Goal: Task Accomplishment & Management: Use online tool/utility

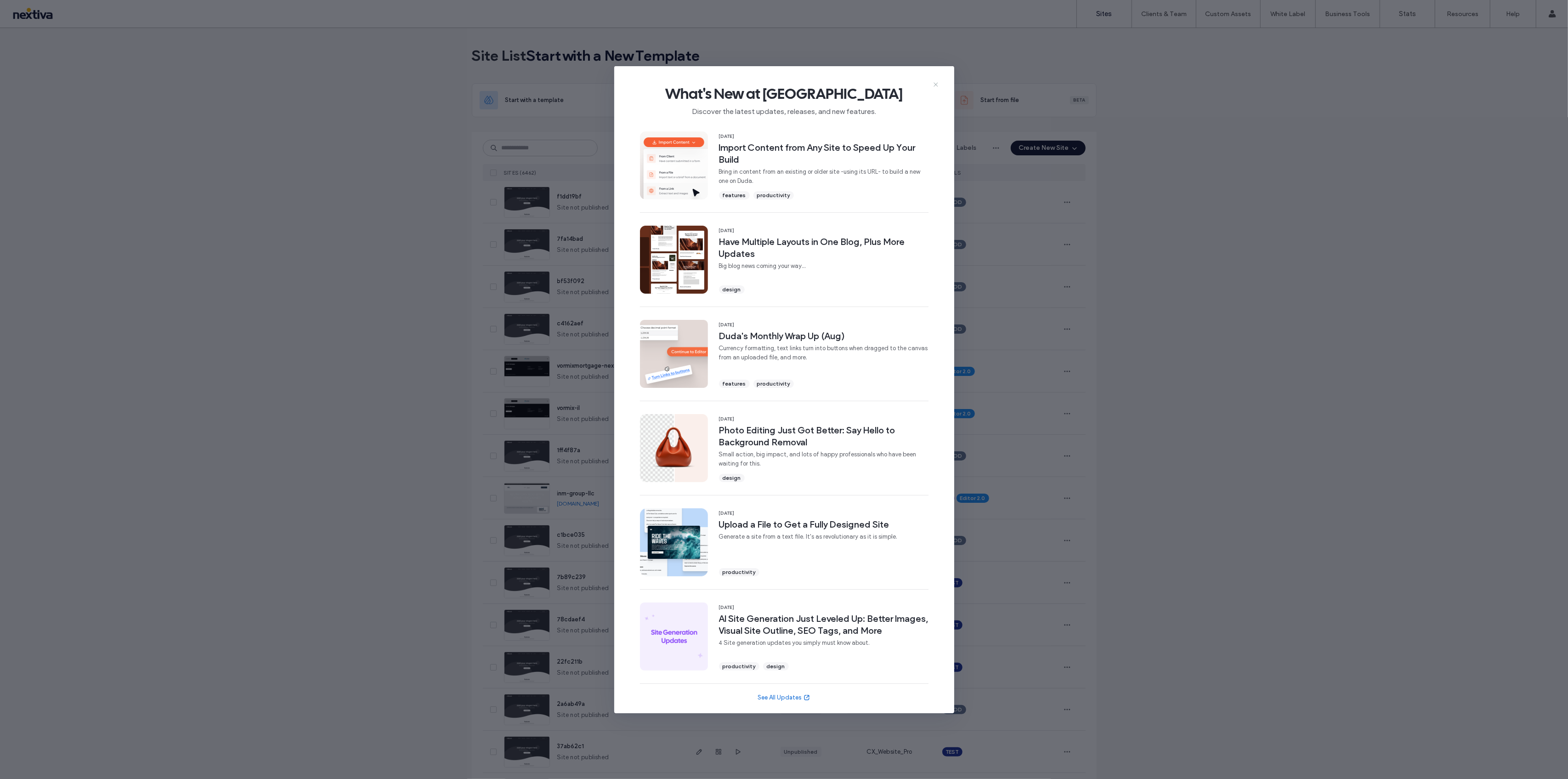
click at [932, 86] on icon at bounding box center [935, 85] width 7 height 7
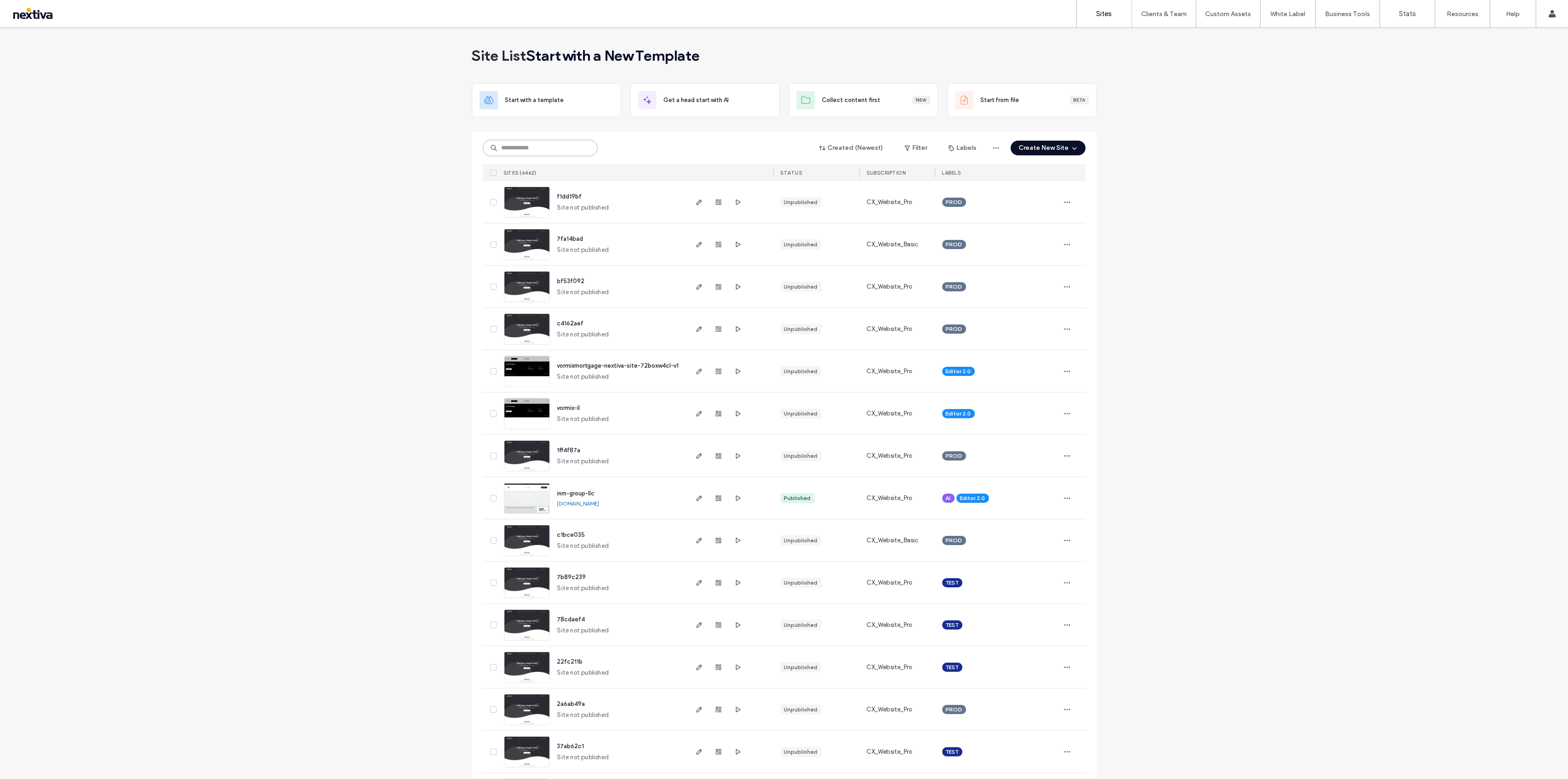
click at [504, 143] on input at bounding box center [540, 147] width 115 height 16
paste input "**********"
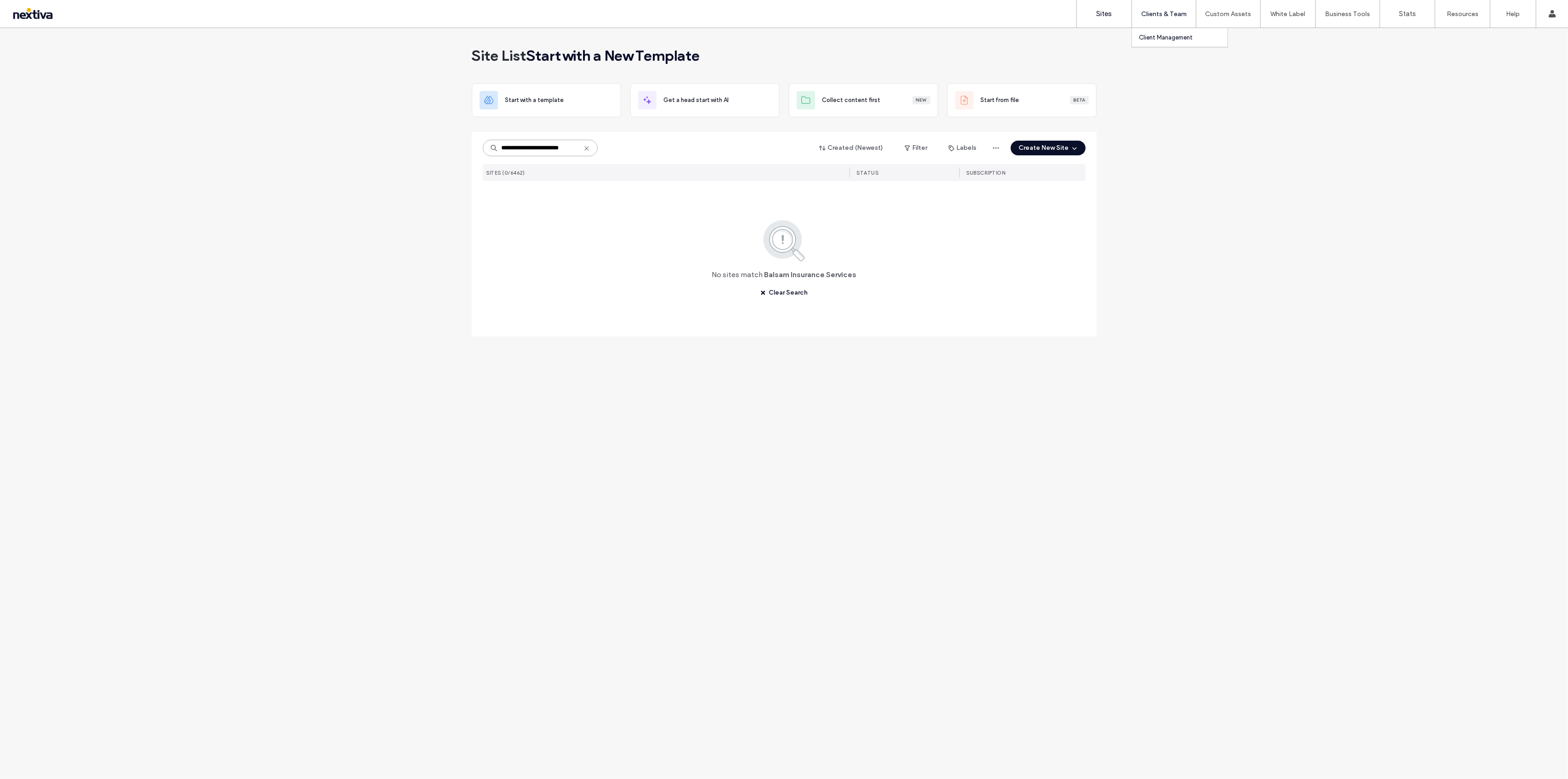
type input "**********"
click at [1160, 39] on label "Client Management" at bounding box center [1165, 37] width 54 height 7
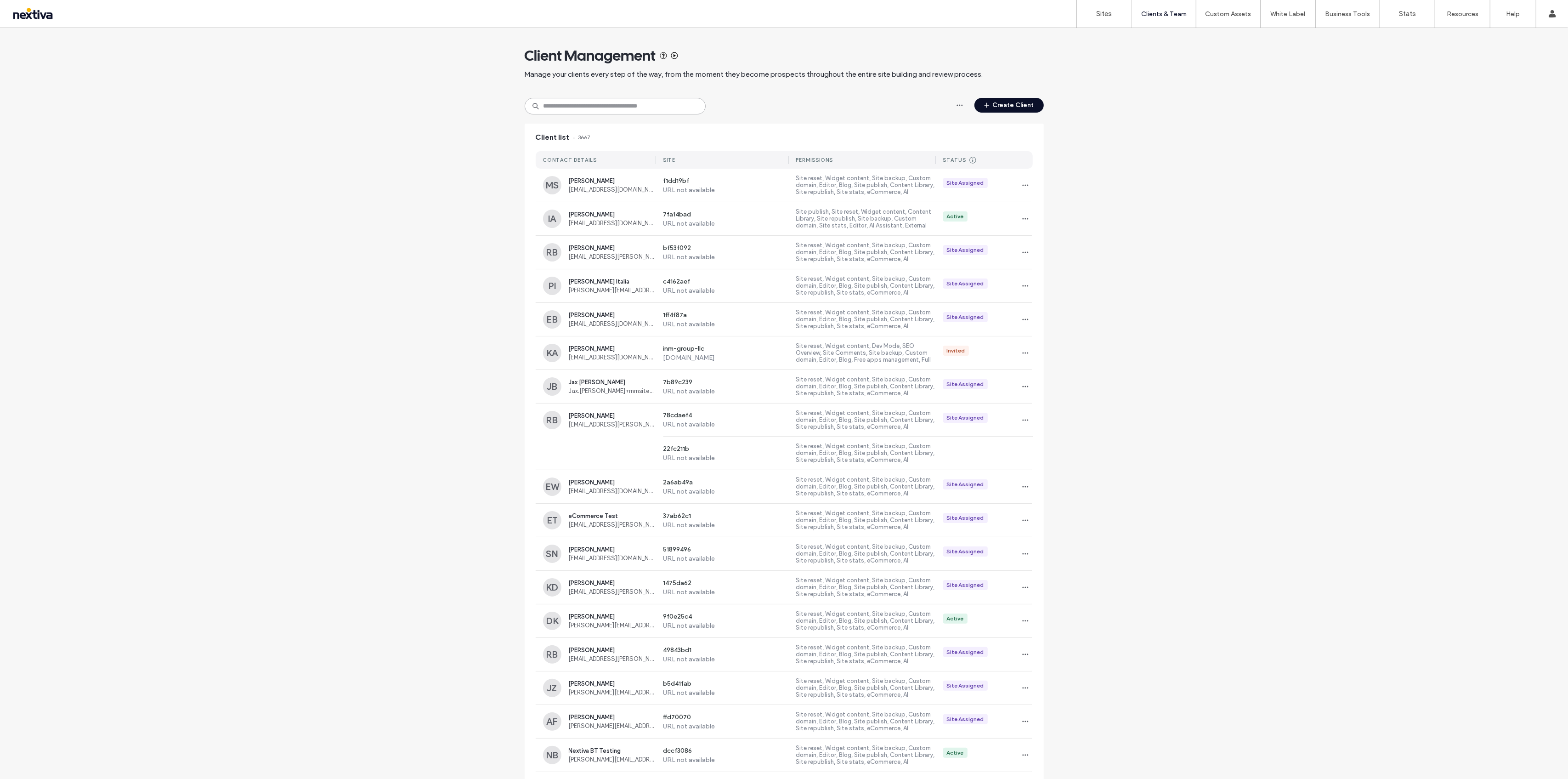
click at [585, 109] on input at bounding box center [615, 106] width 181 height 16
paste input "**********"
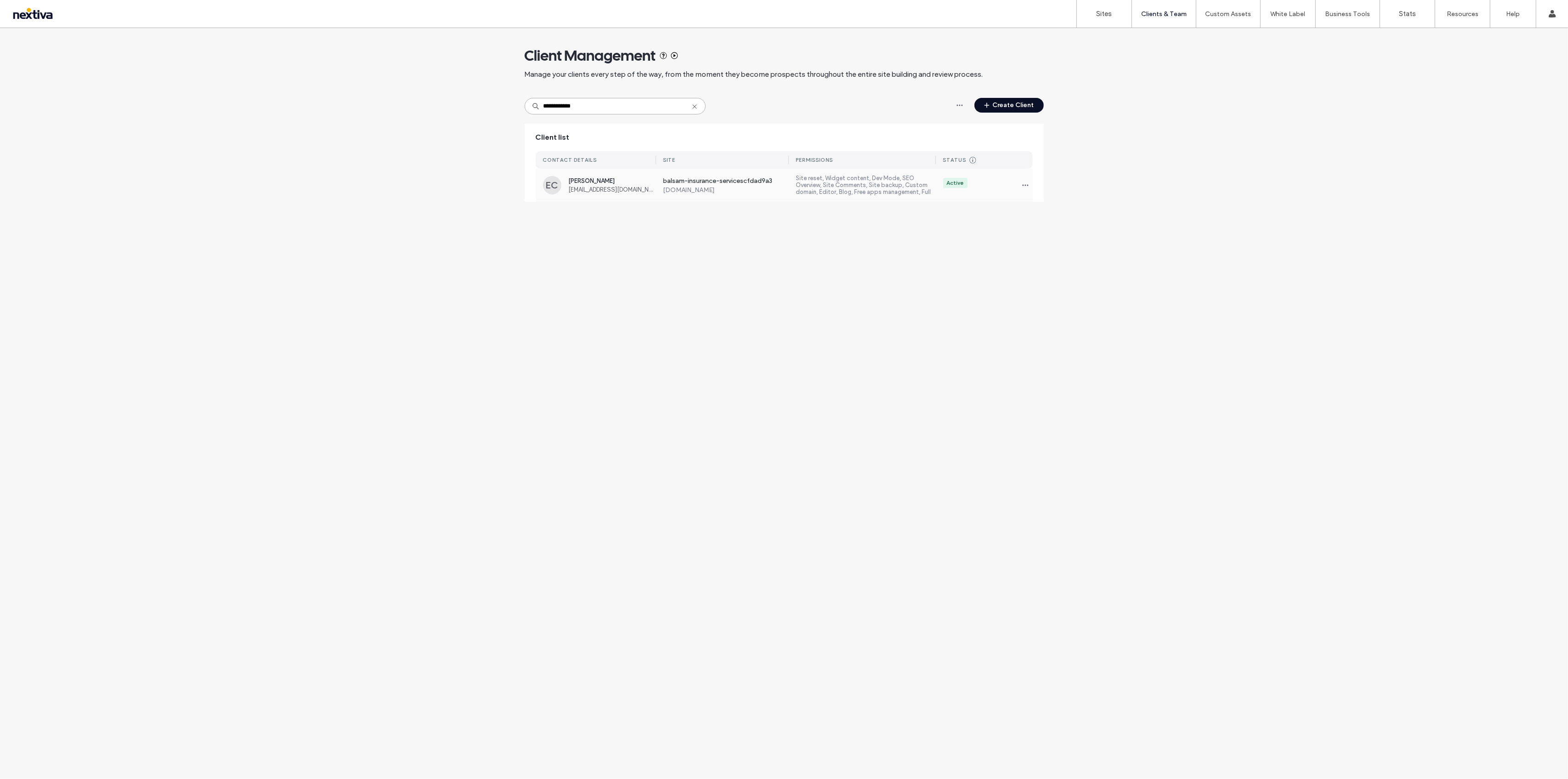
type input "**********"
click at [643, 186] on span "[EMAIL_ADDRESS][DOMAIN_NAME]" at bounding box center [612, 190] width 87 height 7
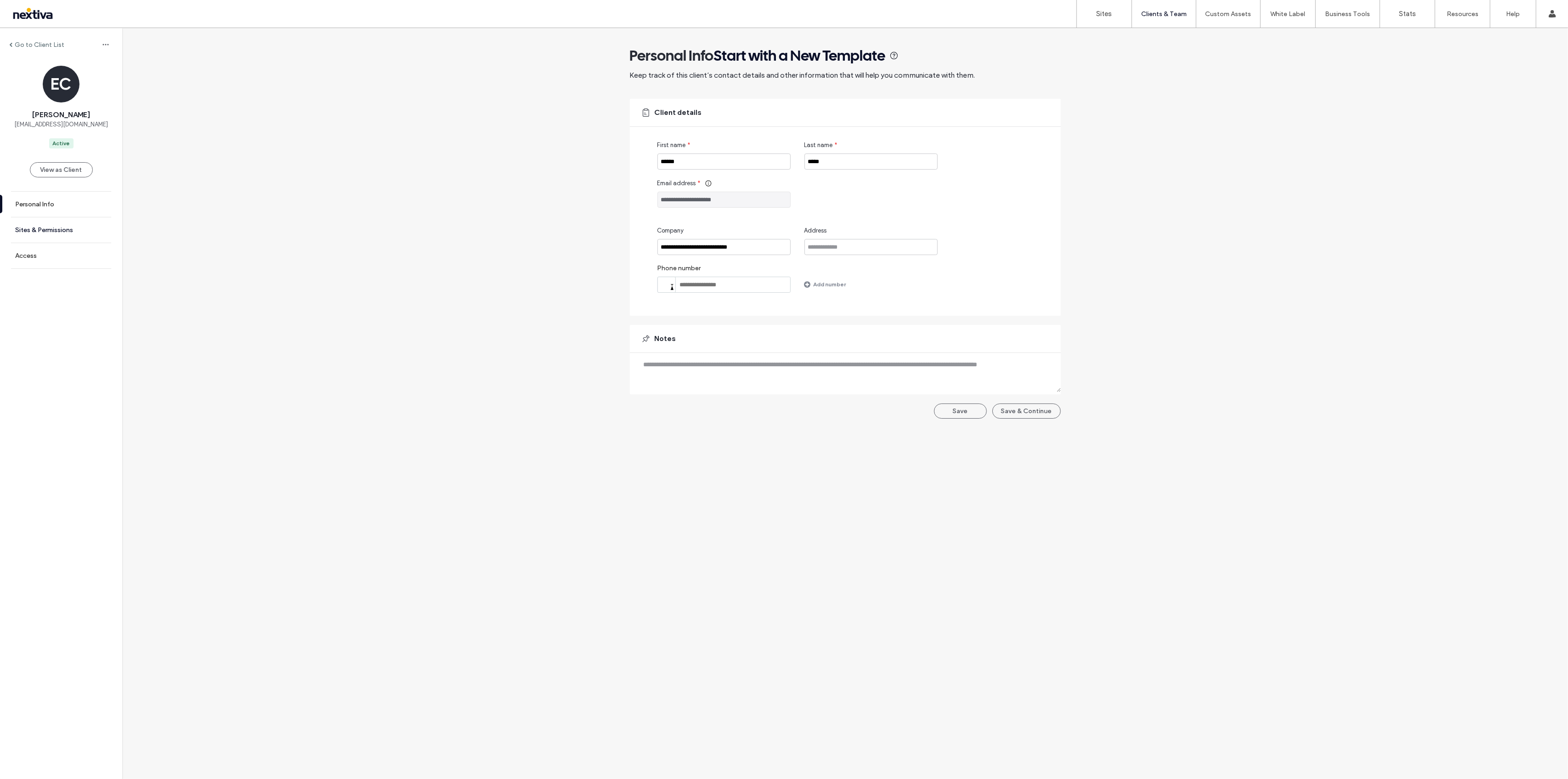
click at [72, 224] on link "Sites & Permissions" at bounding box center [61, 230] width 122 height 25
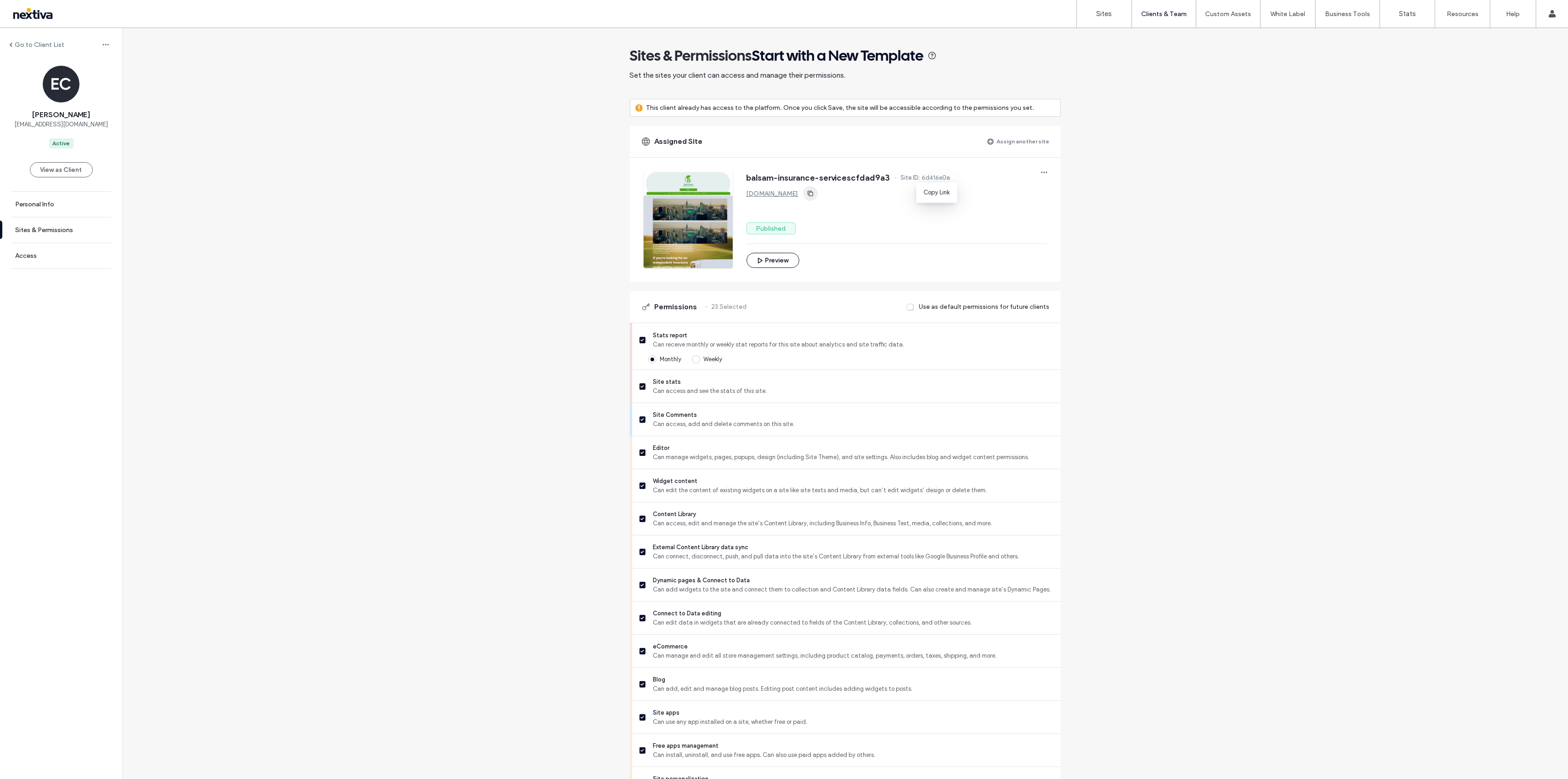
click at [814, 194] on icon "button" at bounding box center [810, 193] width 7 height 7
click at [783, 257] on button "Preview" at bounding box center [772, 260] width 53 height 15
click at [933, 179] on span "6d416e0a" at bounding box center [936, 178] width 28 height 9
copy span "6d416e0a"
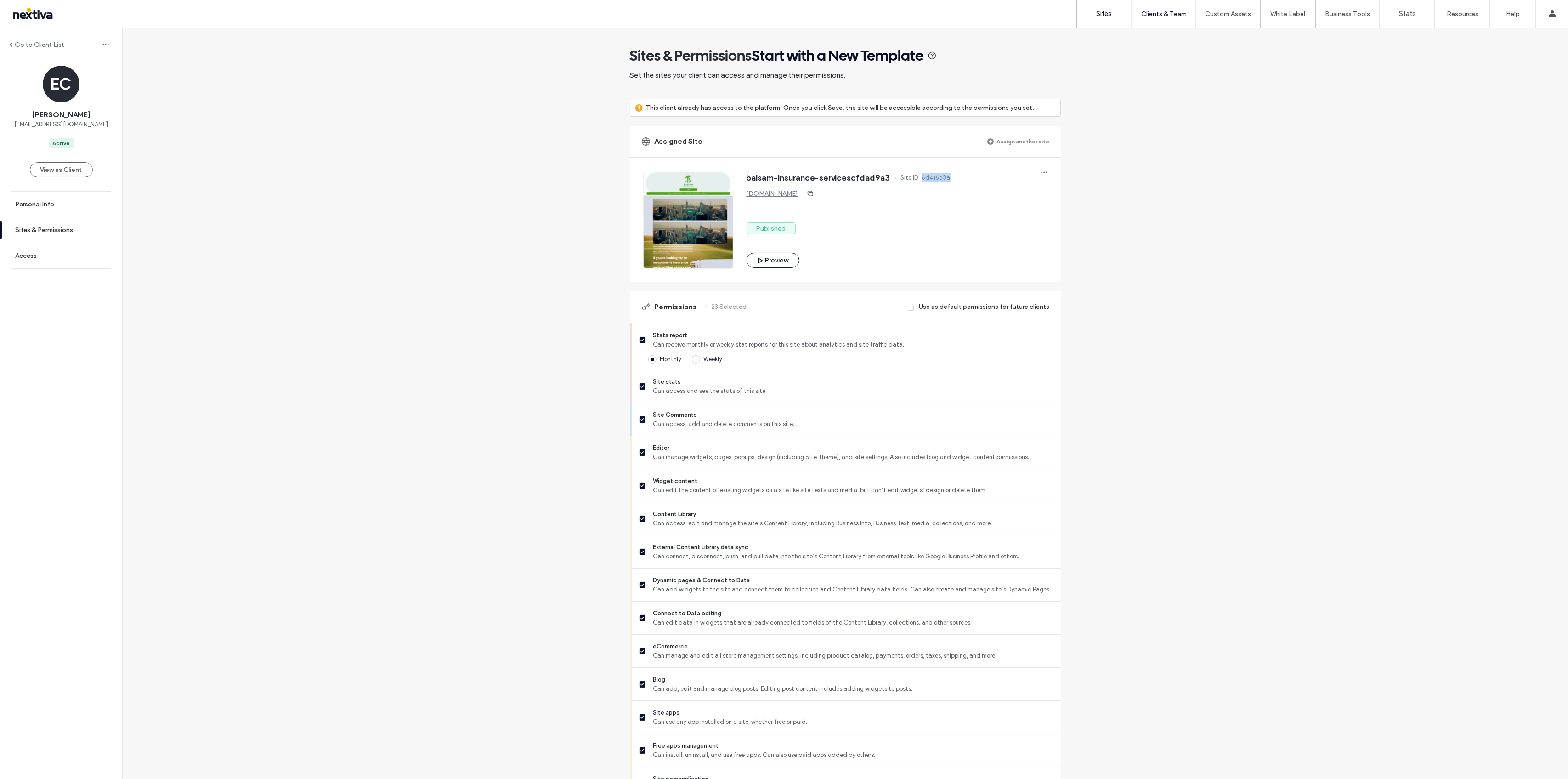
click at [1095, 19] on link "Sites" at bounding box center [1103, 13] width 54 height 28
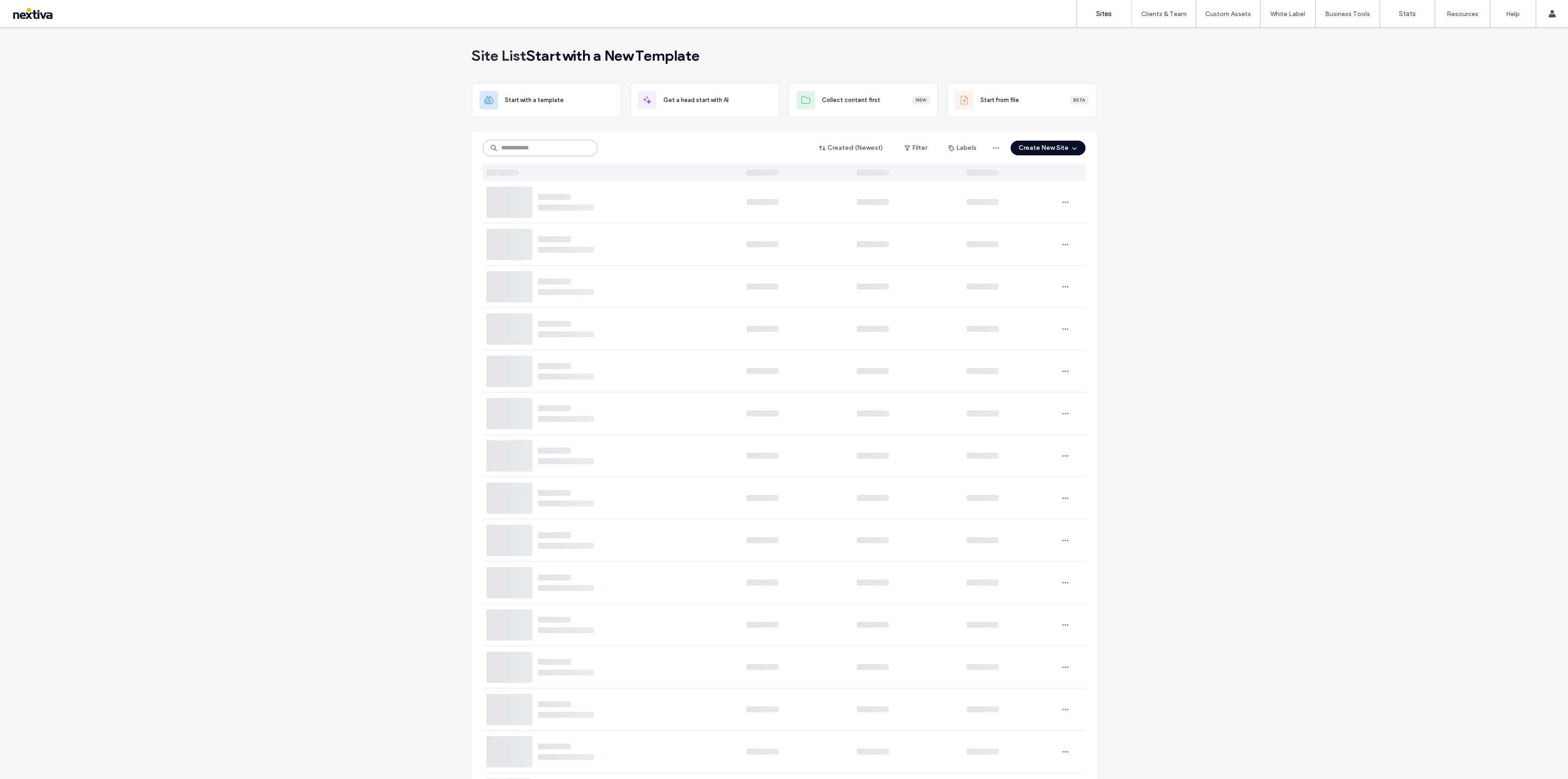
click at [516, 147] on input at bounding box center [540, 147] width 115 height 16
paste input "********"
type input "********"
click at [753, 205] on icon "button" at bounding box center [752, 202] width 7 height 7
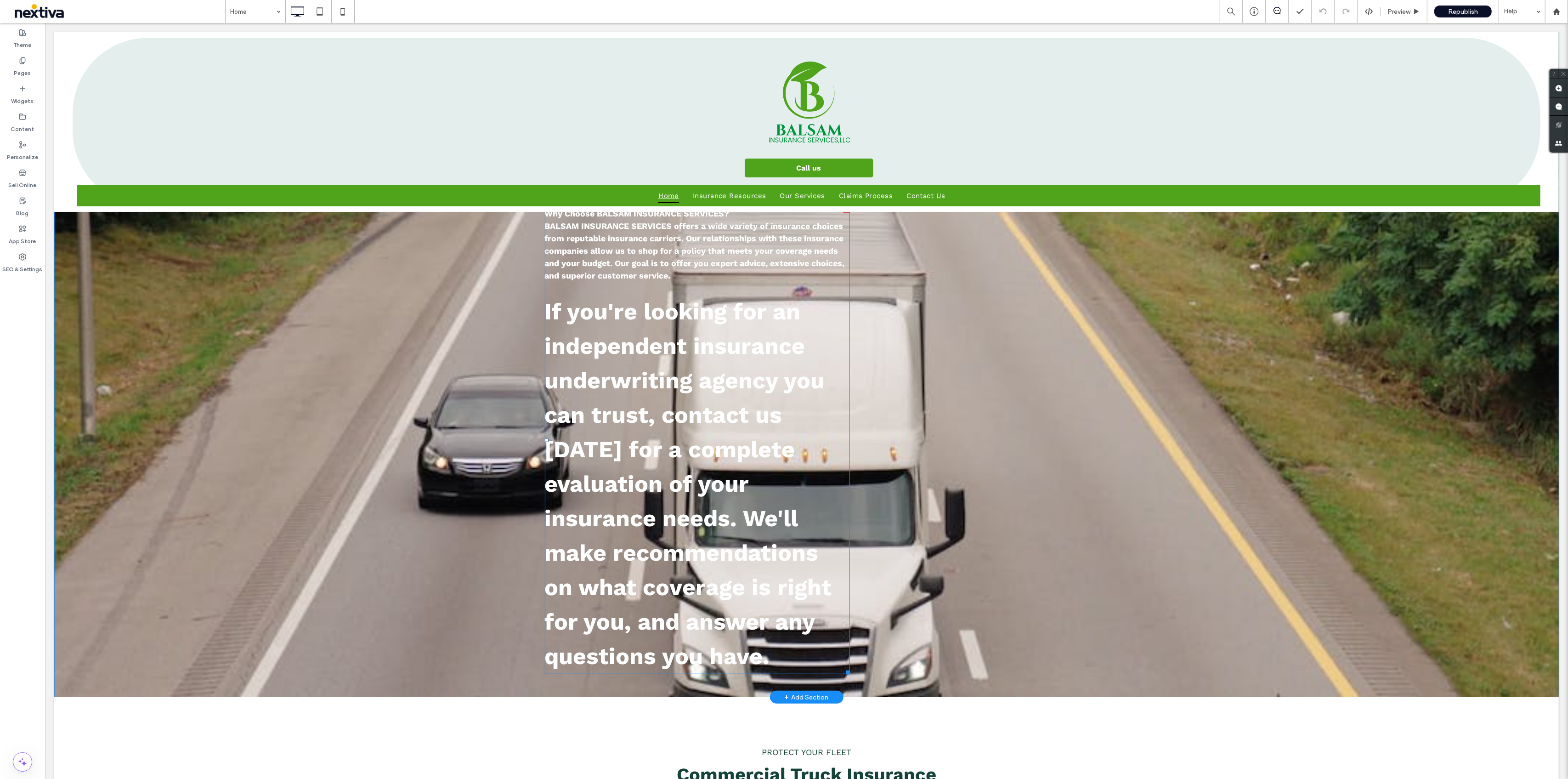
scroll to position [61, 0]
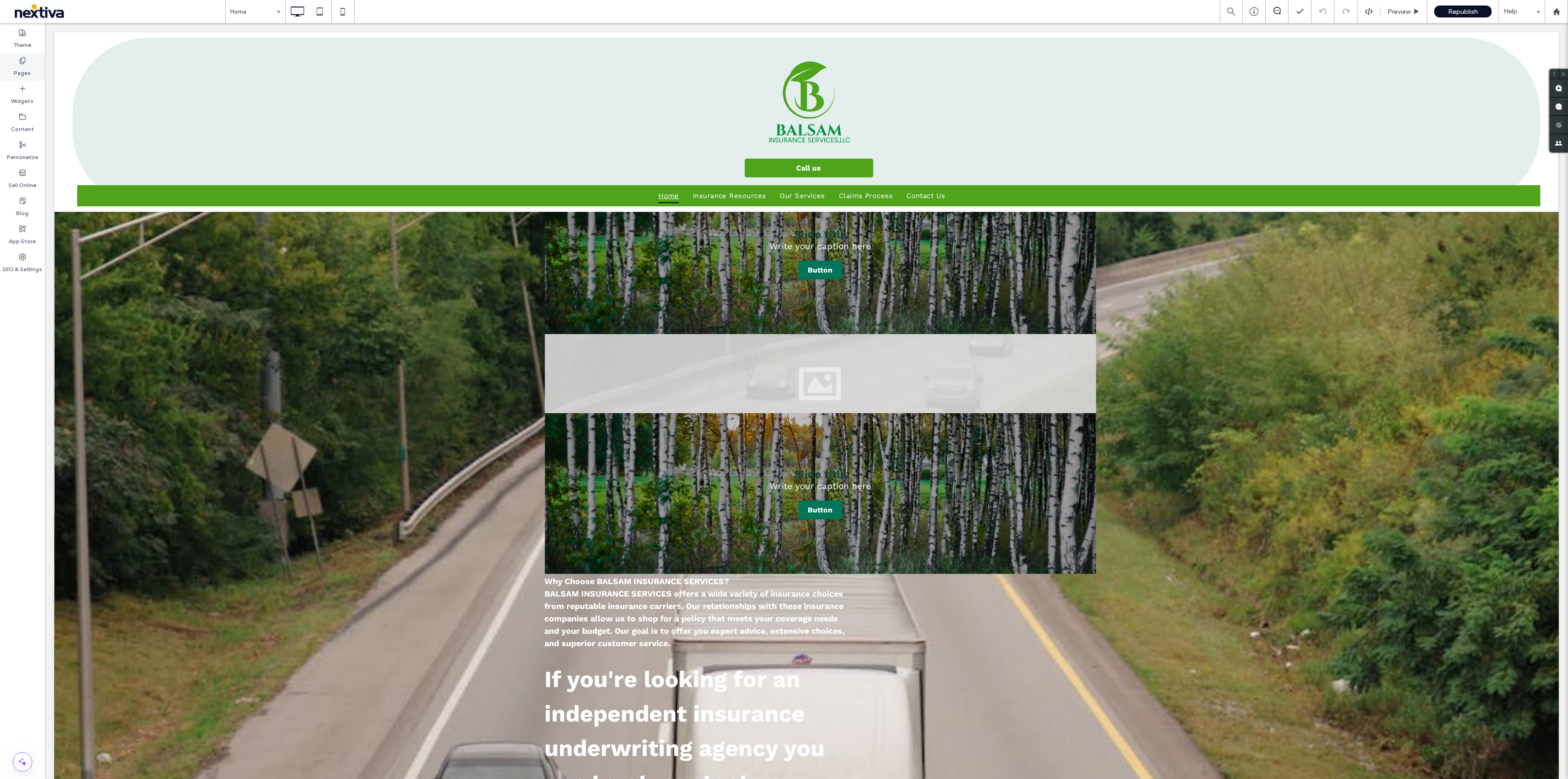
click at [32, 64] on div "Pages" at bounding box center [23, 67] width 45 height 28
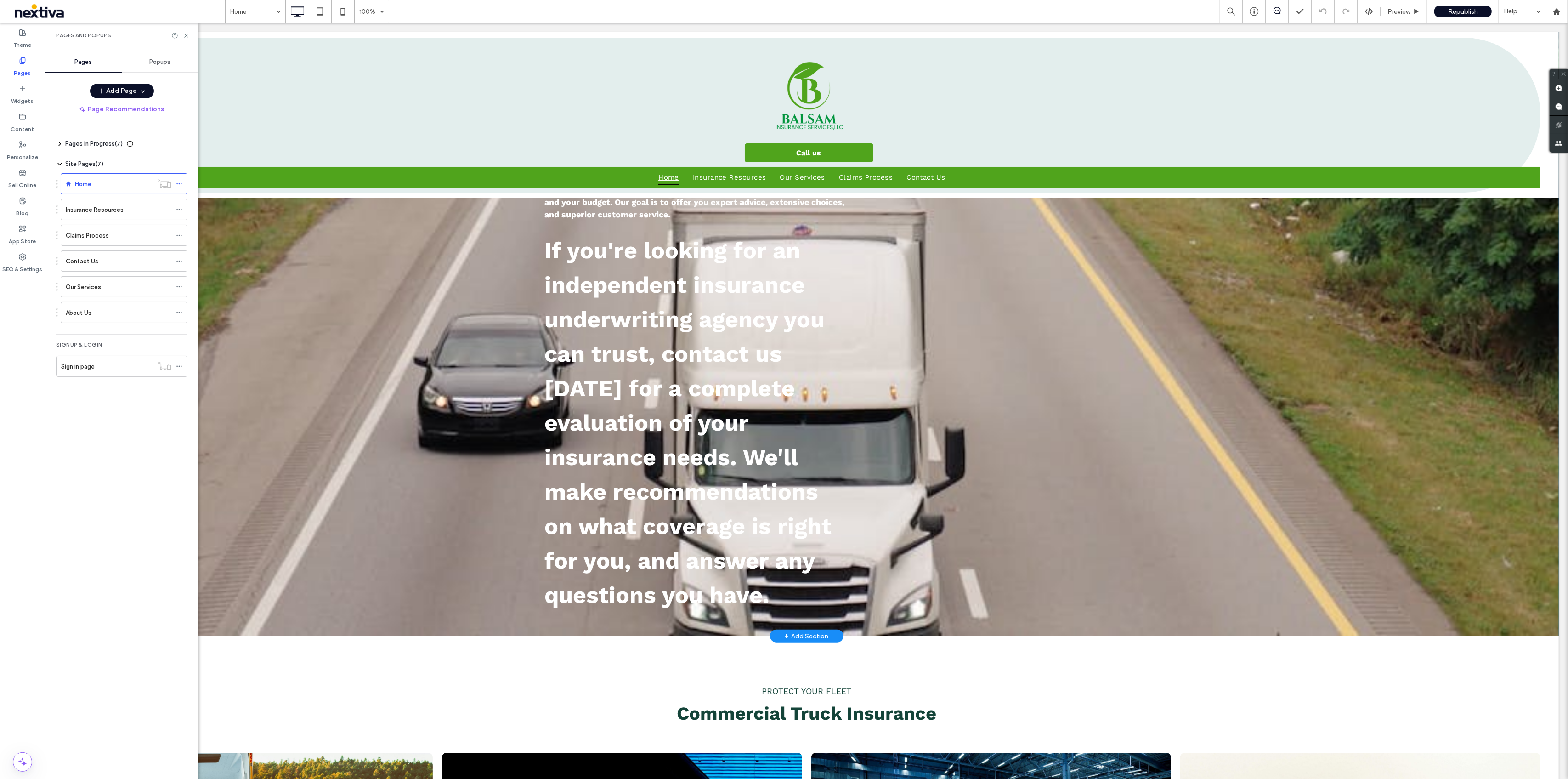
scroll to position [183, 0]
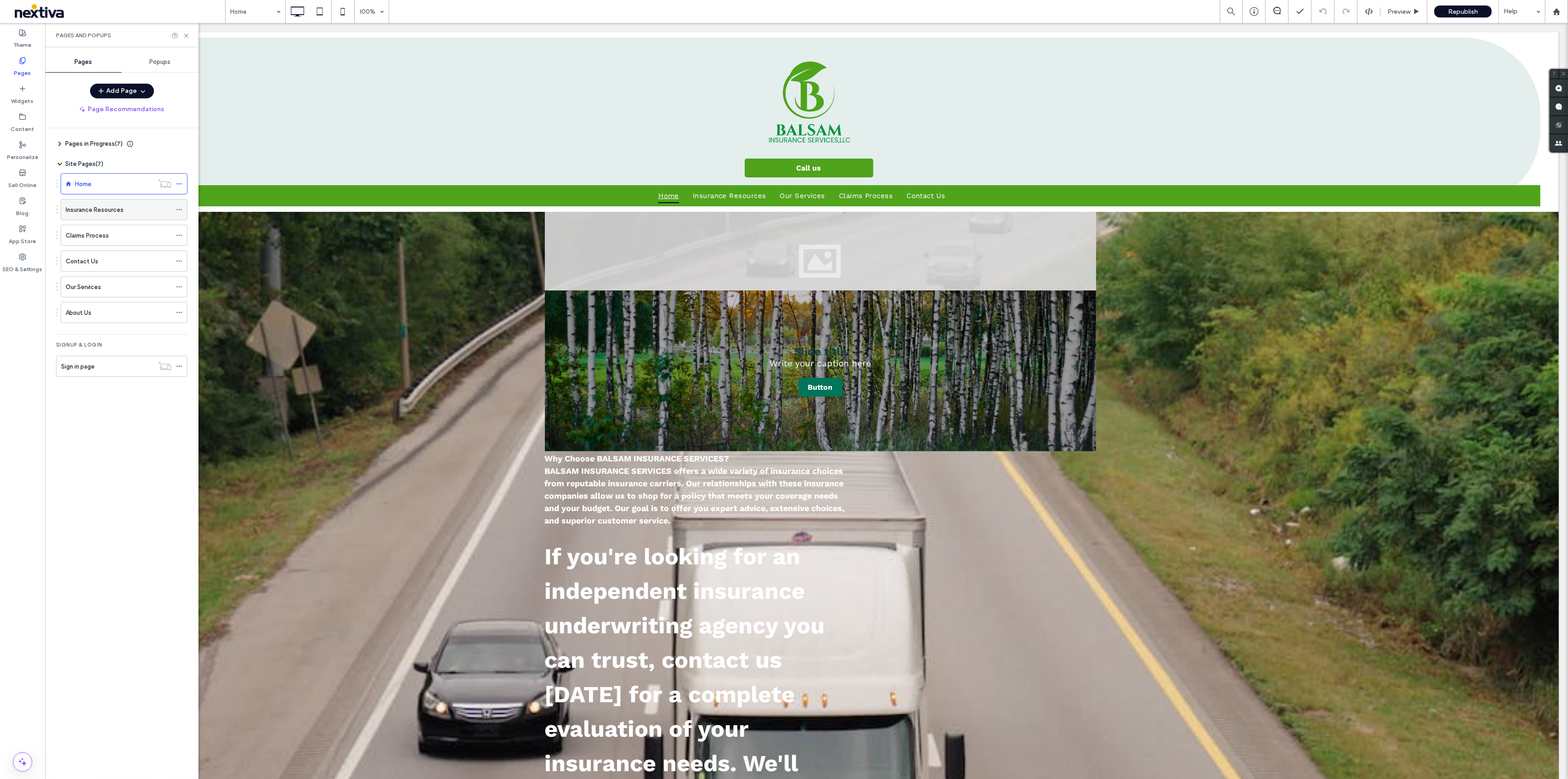
click at [130, 212] on div "Insurance Resources" at bounding box center [118, 210] width 106 height 10
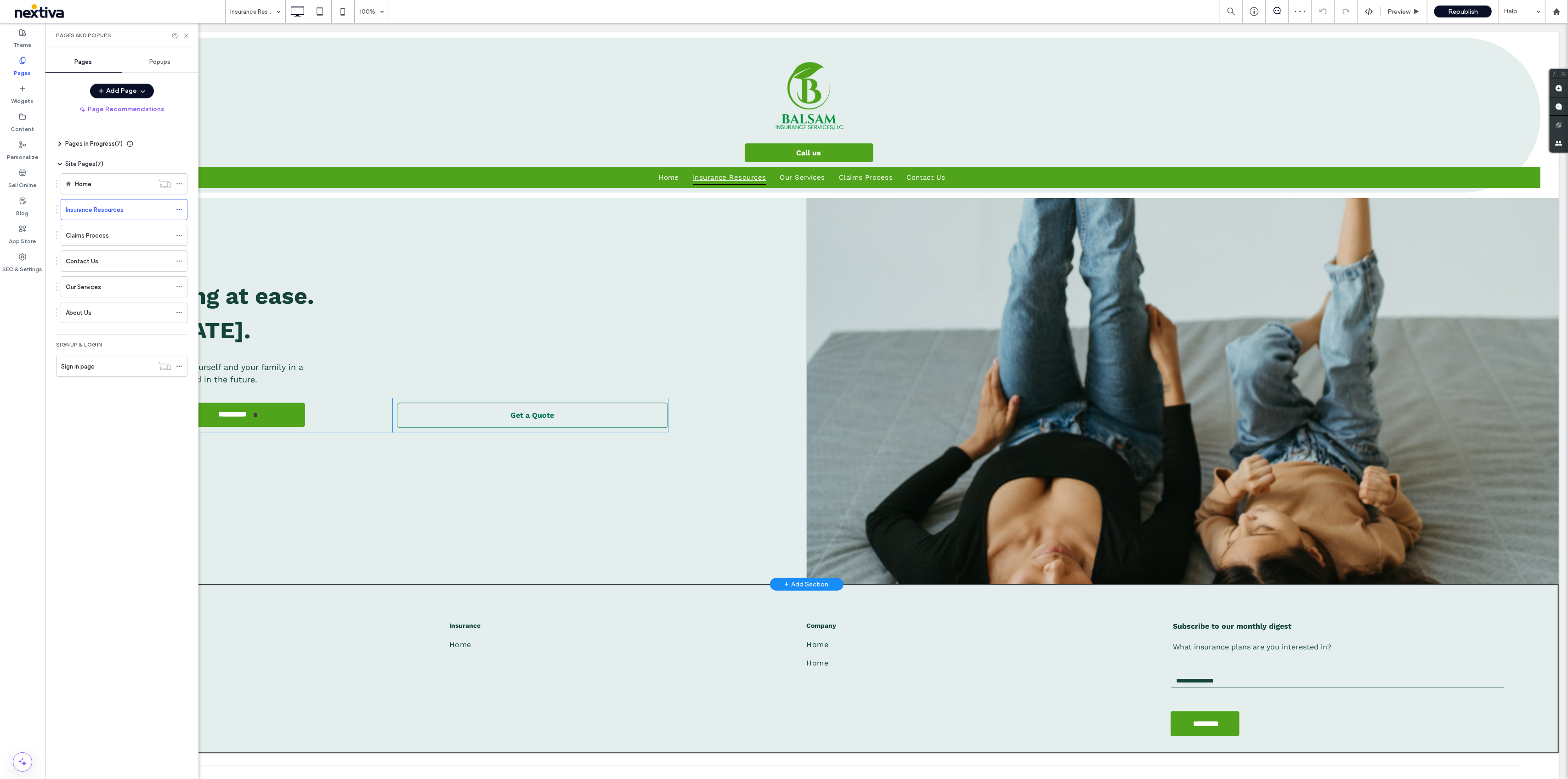
scroll to position [3438, 0]
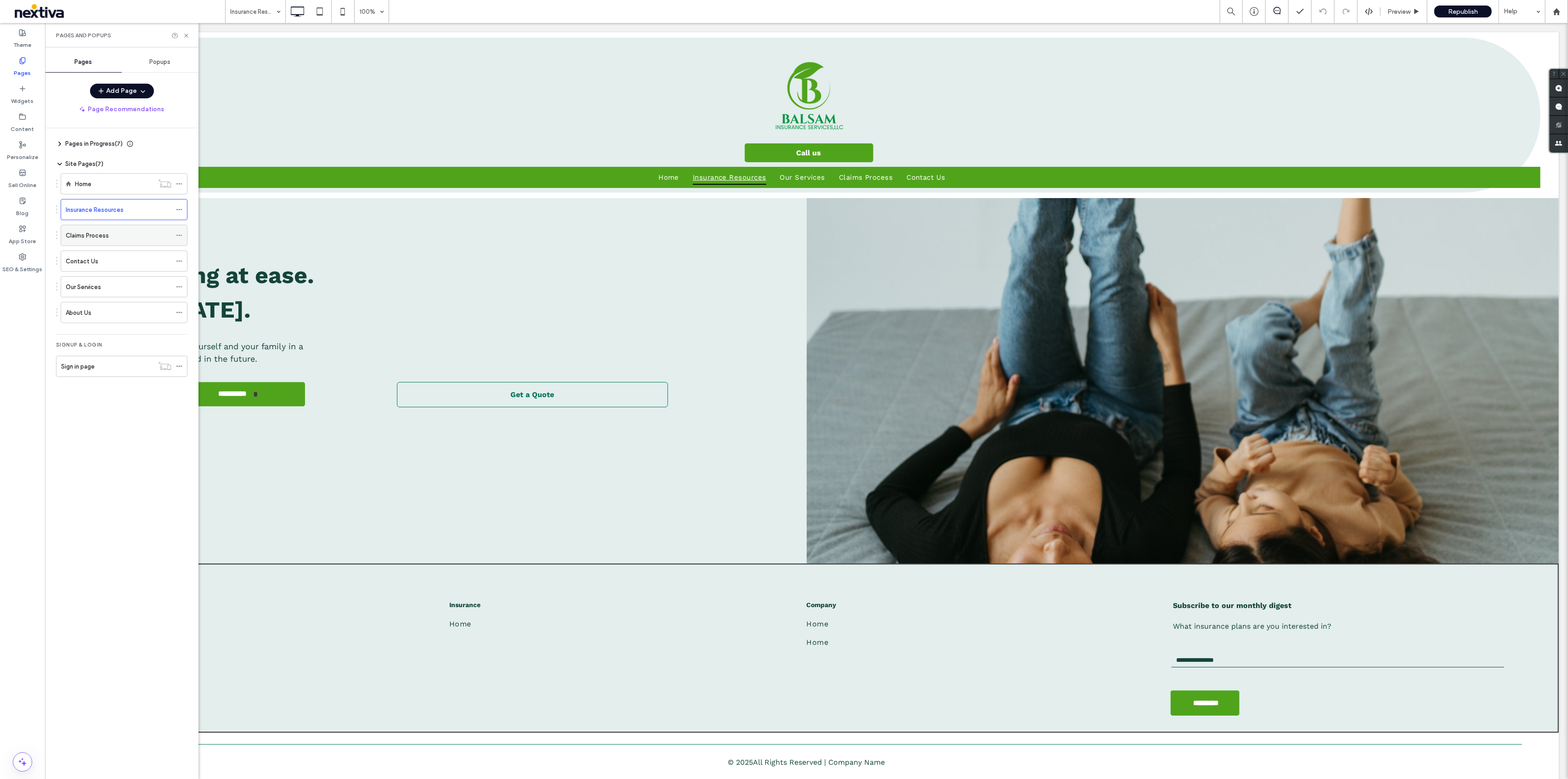
click at [110, 238] on div "Claims Process" at bounding box center [118, 236] width 106 height 10
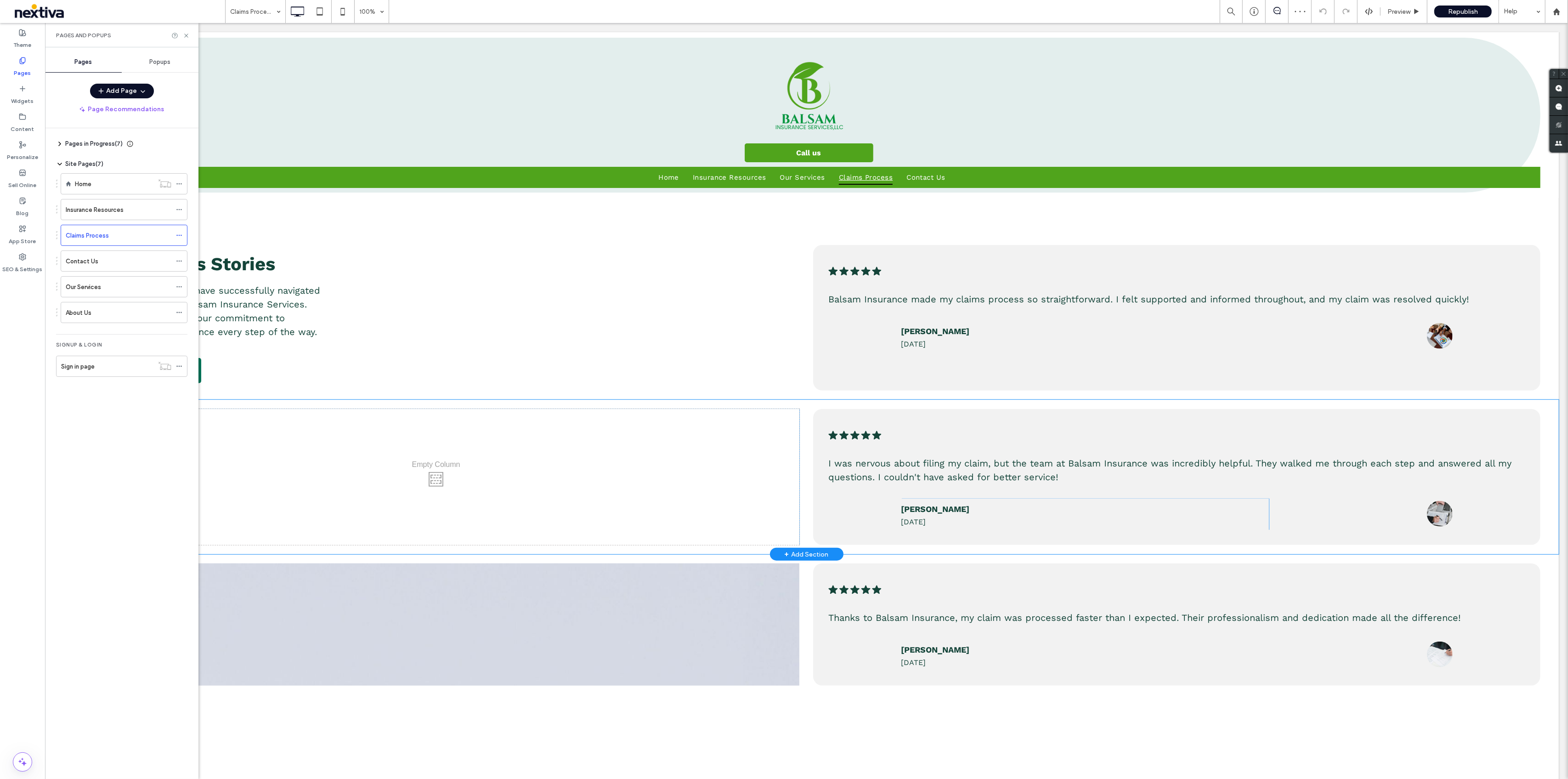
scroll to position [919, 0]
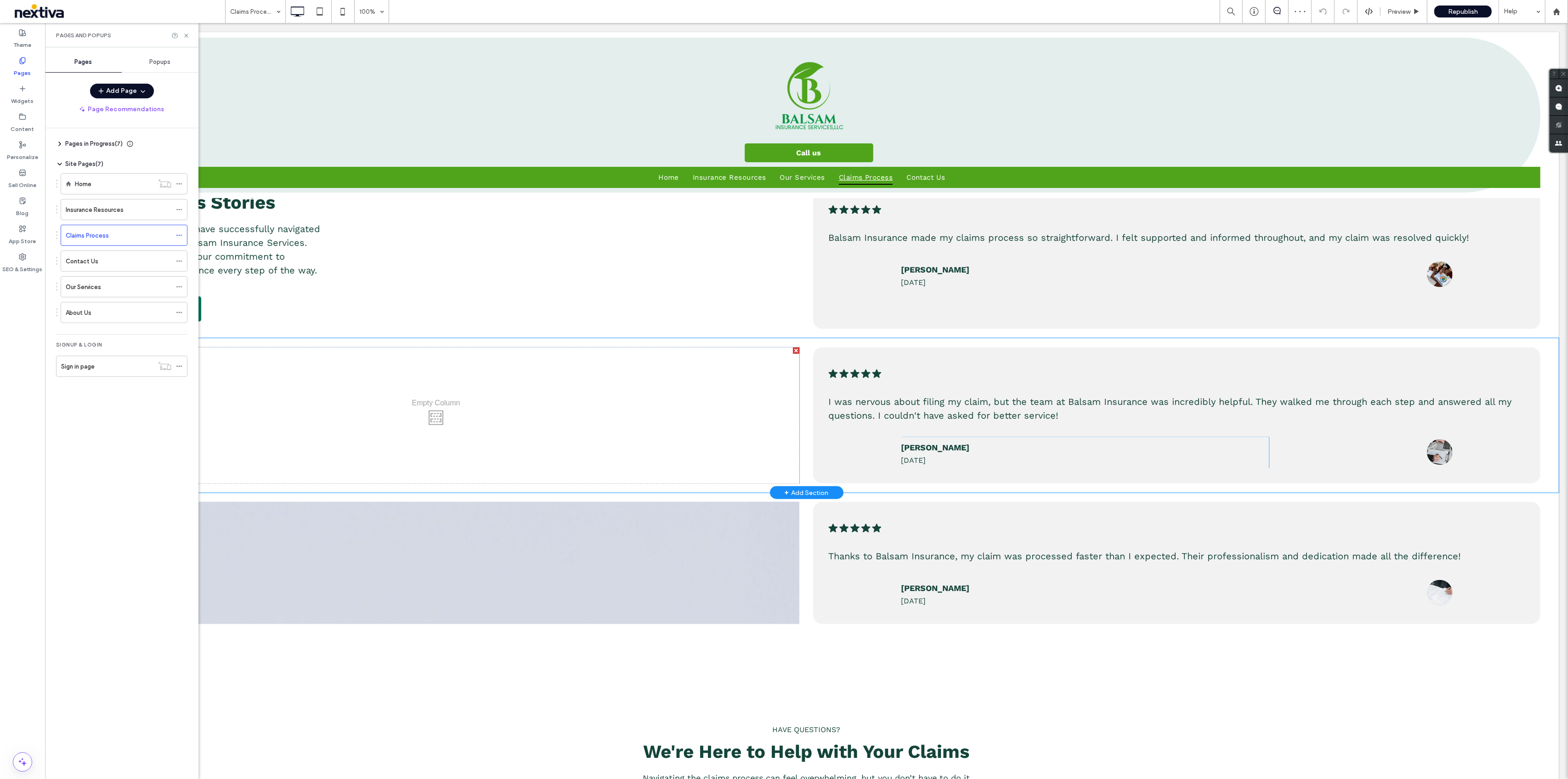
click at [644, 418] on div "Click To Paste" at bounding box center [435, 415] width 727 height 136
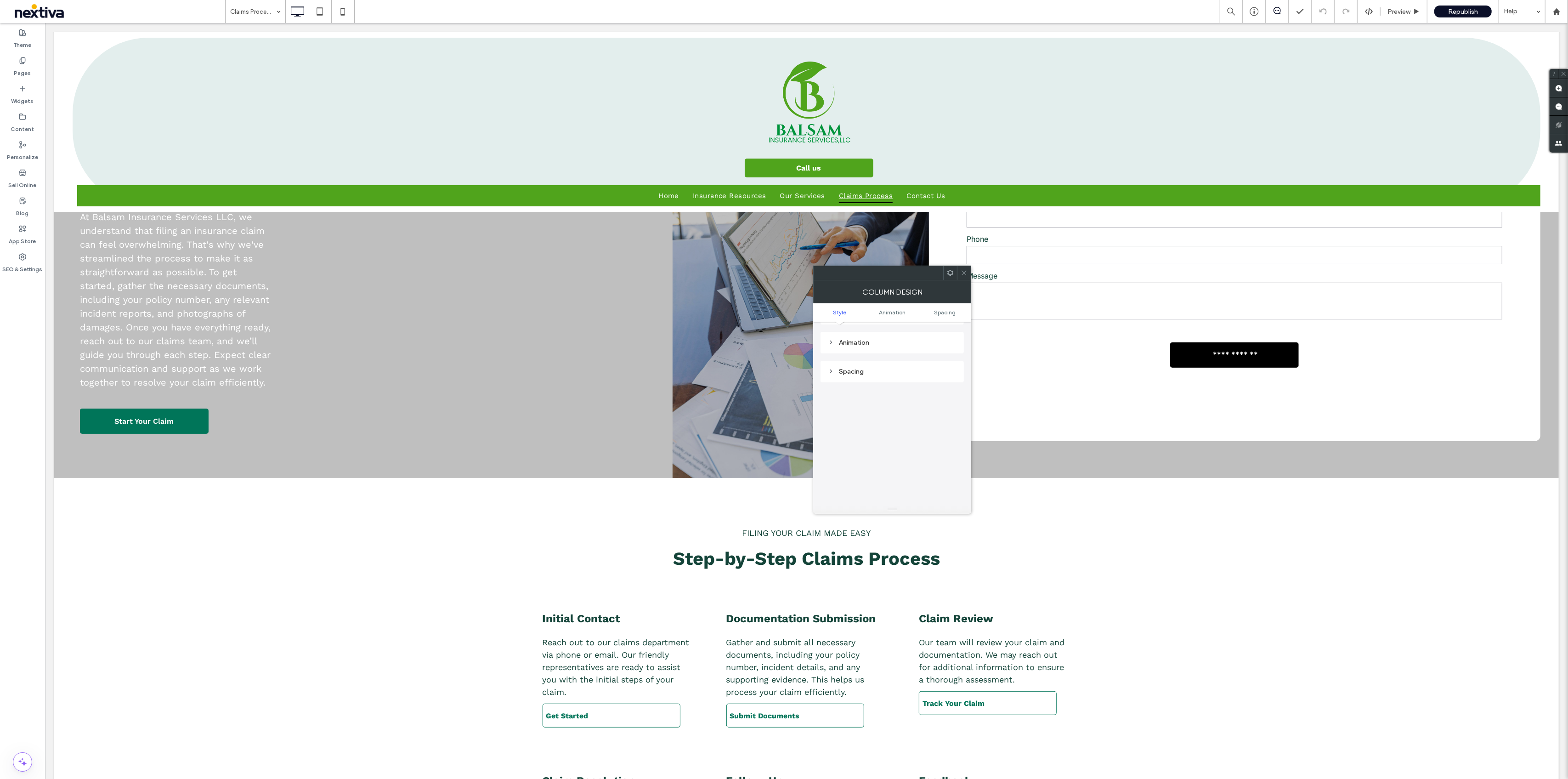
scroll to position [0, 0]
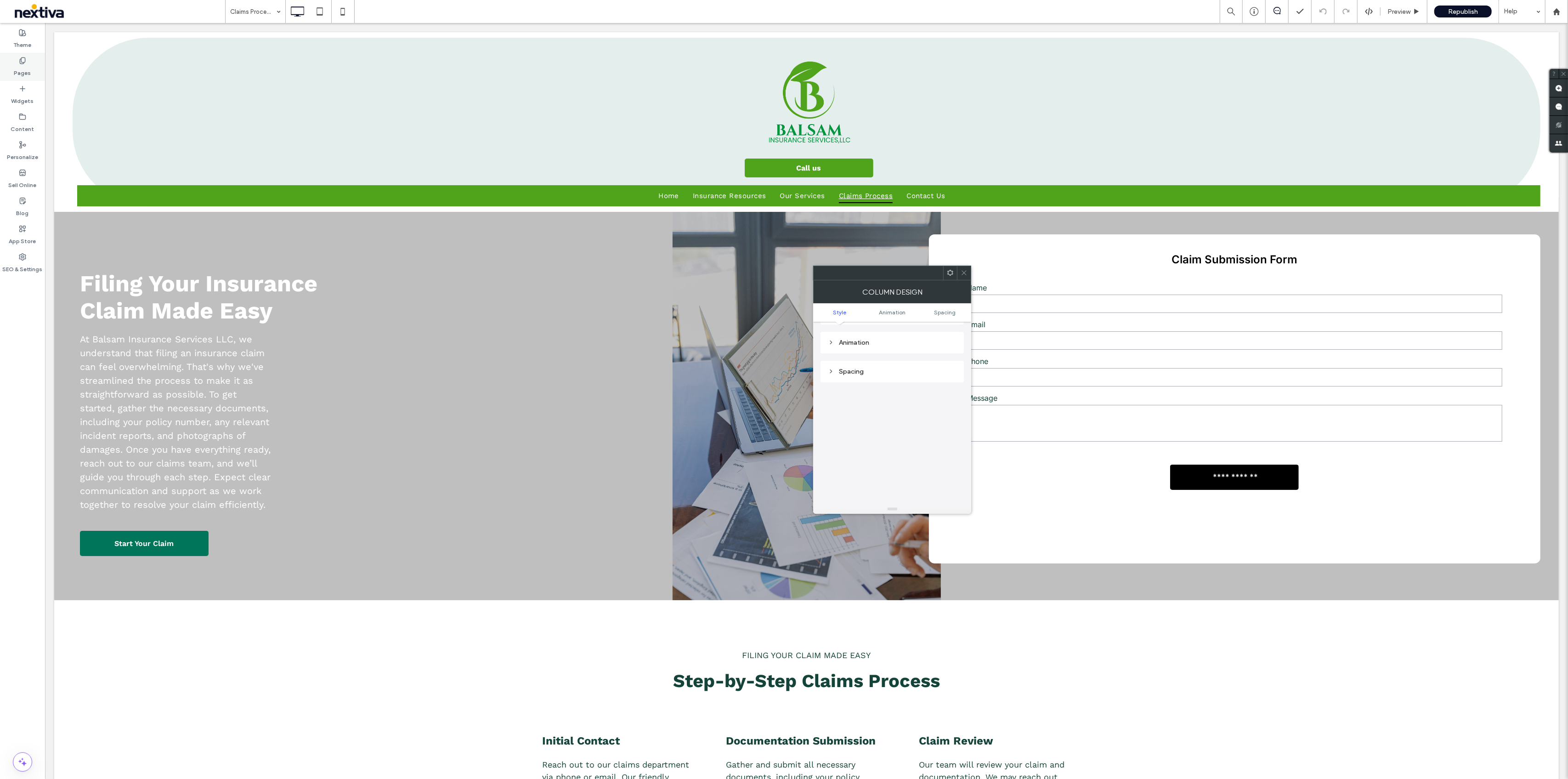
click at [36, 76] on div "Pages" at bounding box center [23, 67] width 45 height 28
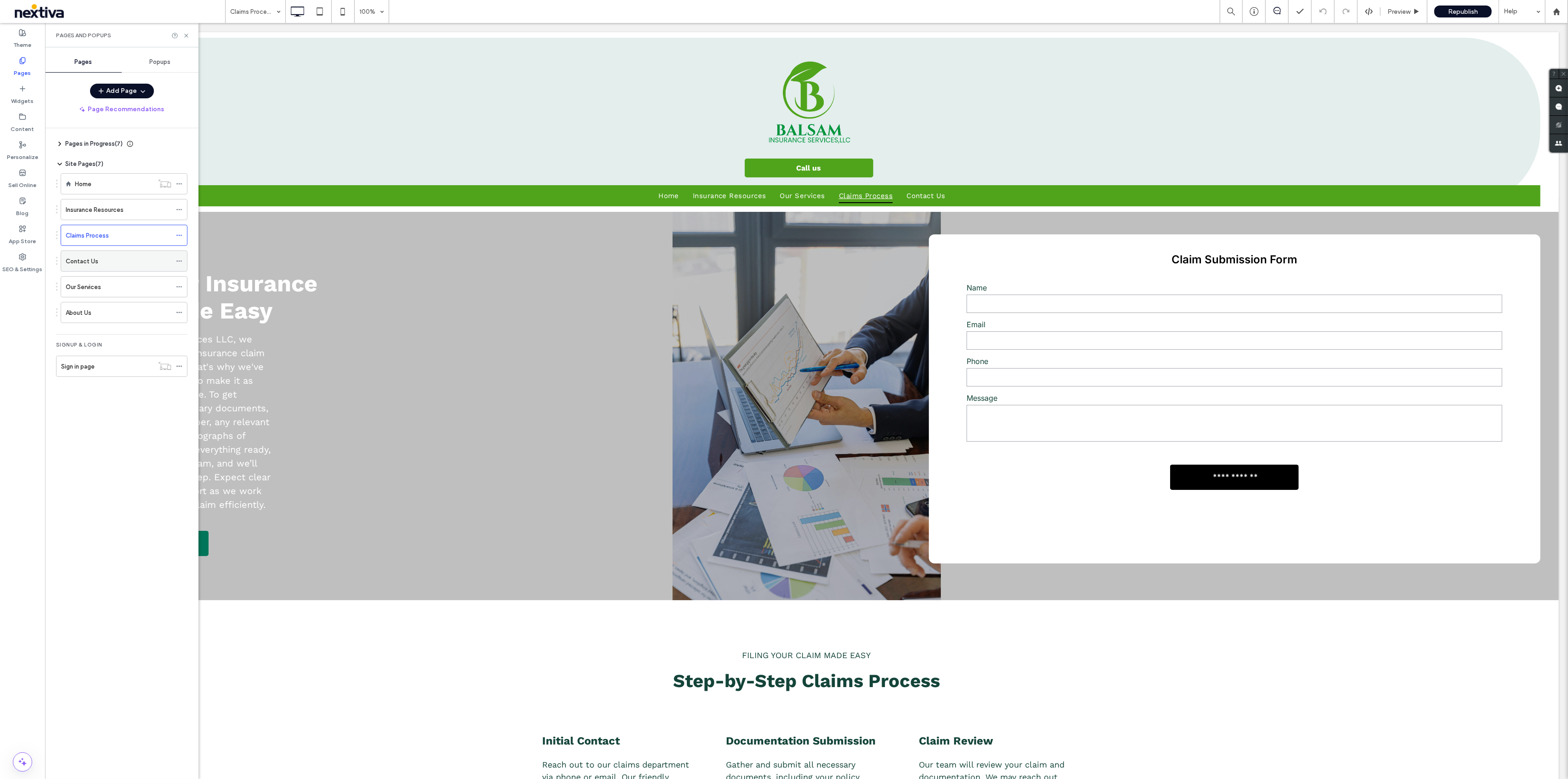
click at [103, 255] on div "Contact Us" at bounding box center [118, 261] width 106 height 20
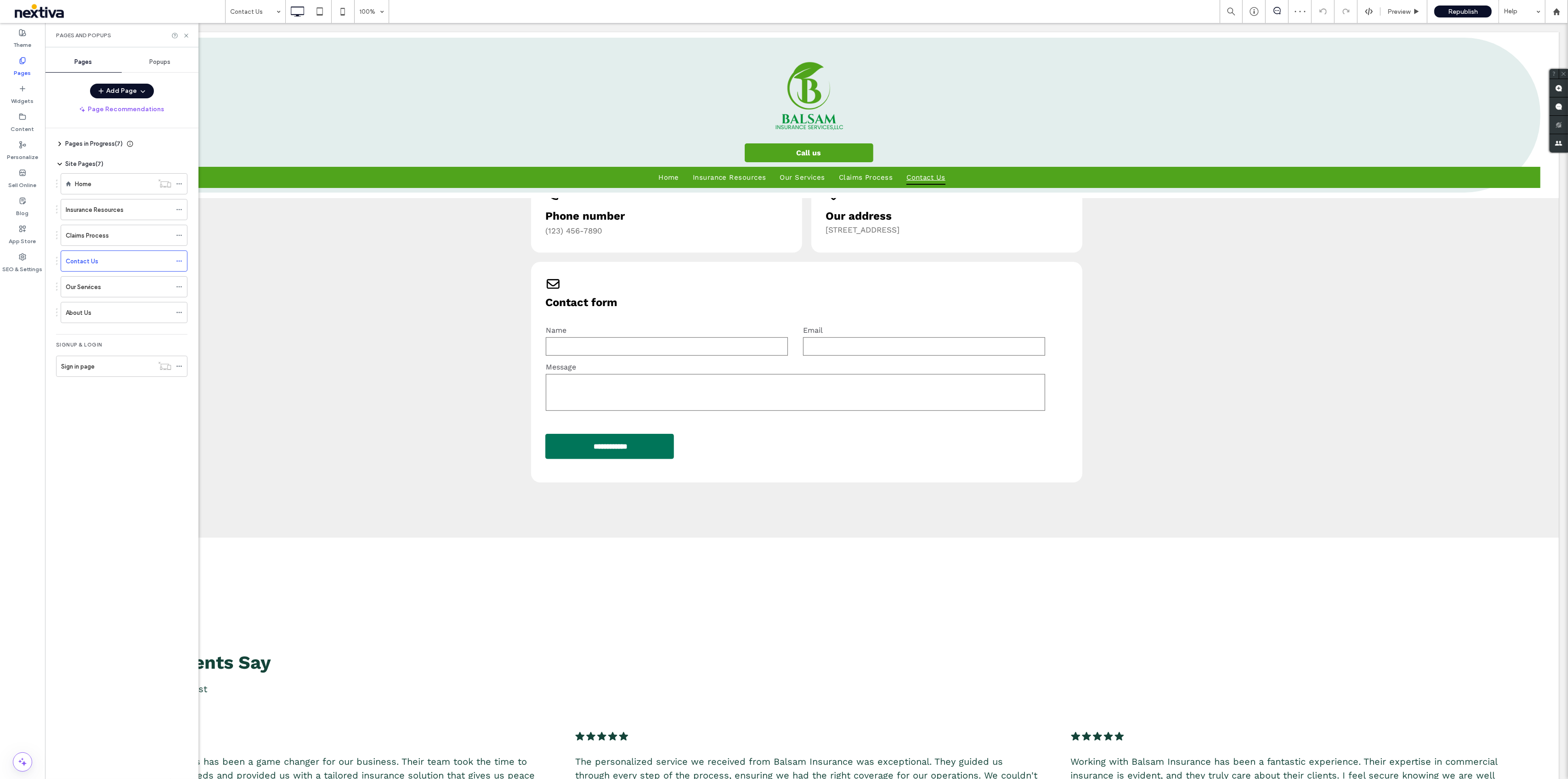
scroll to position [919, 0]
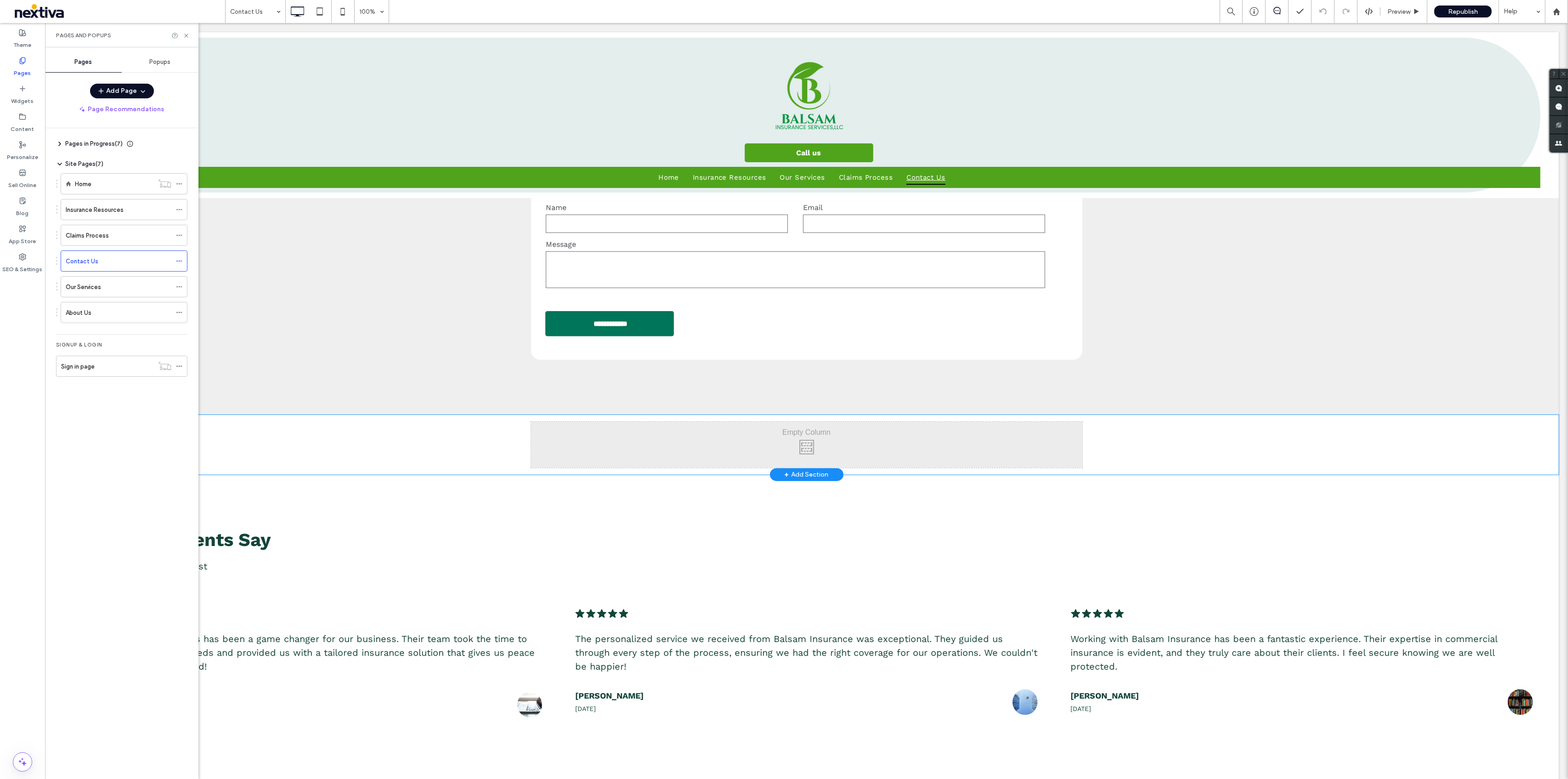
click at [889, 441] on div "Click To Paste" at bounding box center [806, 445] width 551 height 46
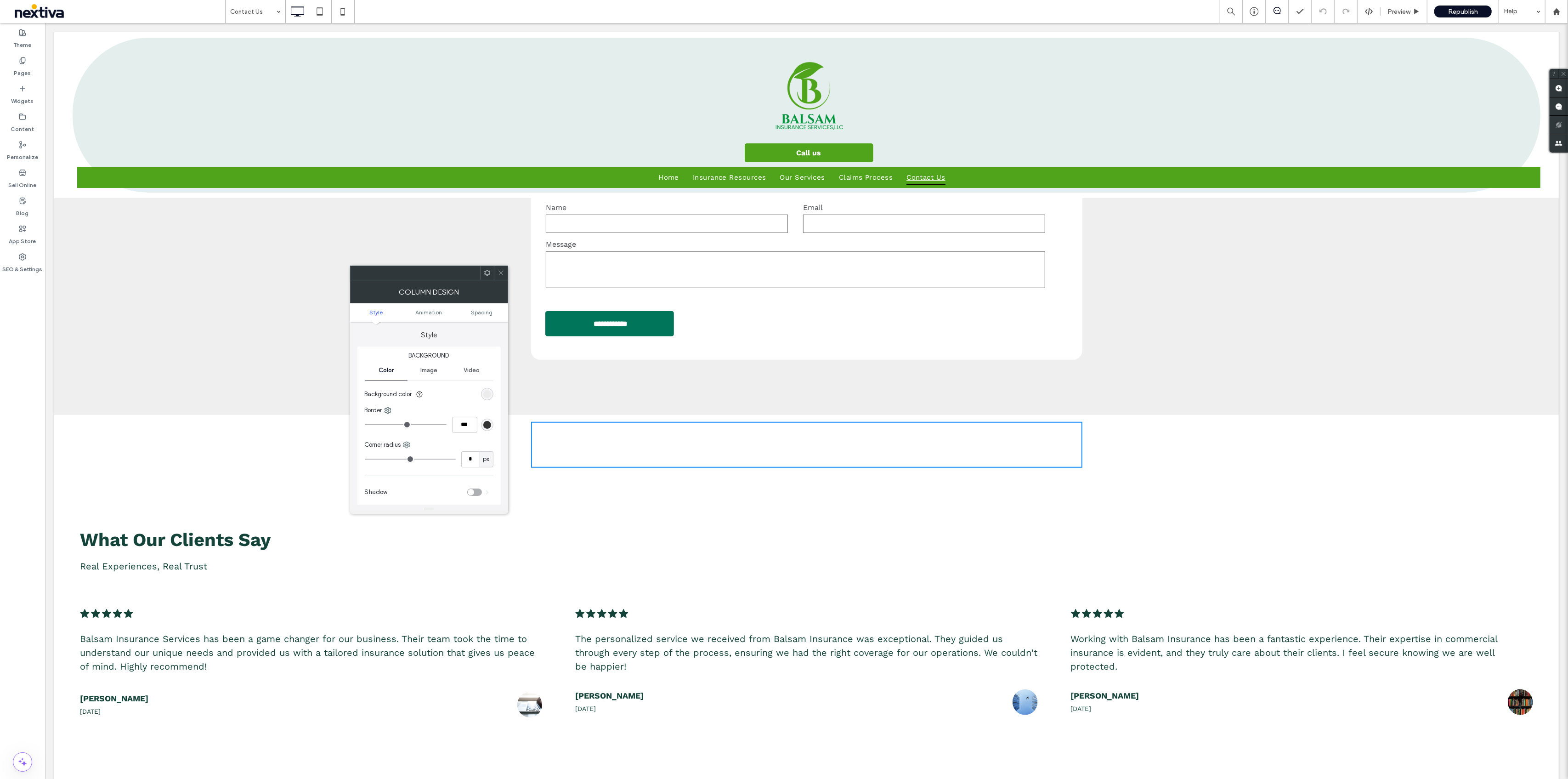
drag, startPoint x: 501, startPoint y: 274, endPoint x: 857, endPoint y: 526, distance: 436.2
click at [501, 274] on icon at bounding box center [501, 273] width 7 height 7
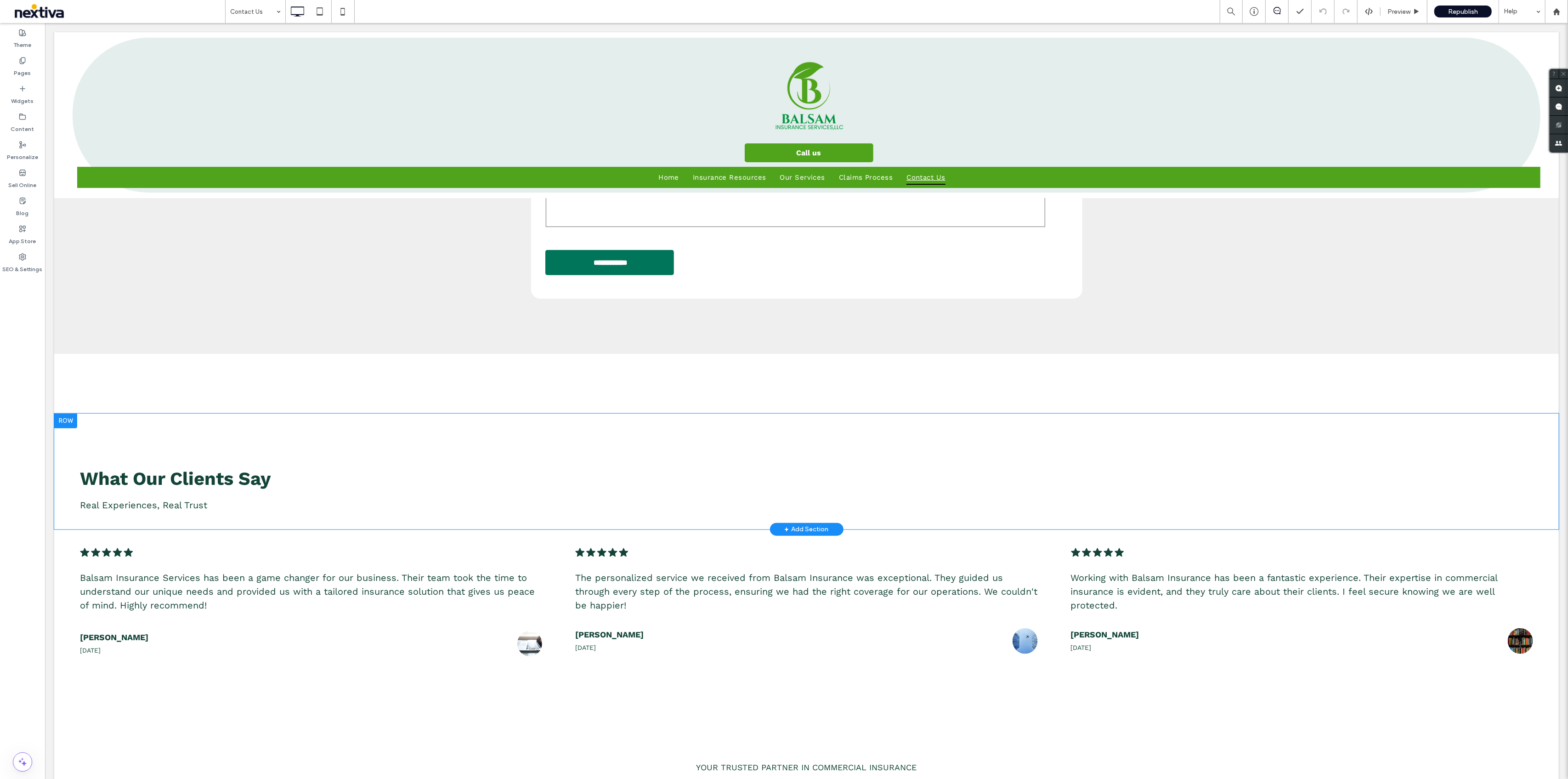
scroll to position [1286, 0]
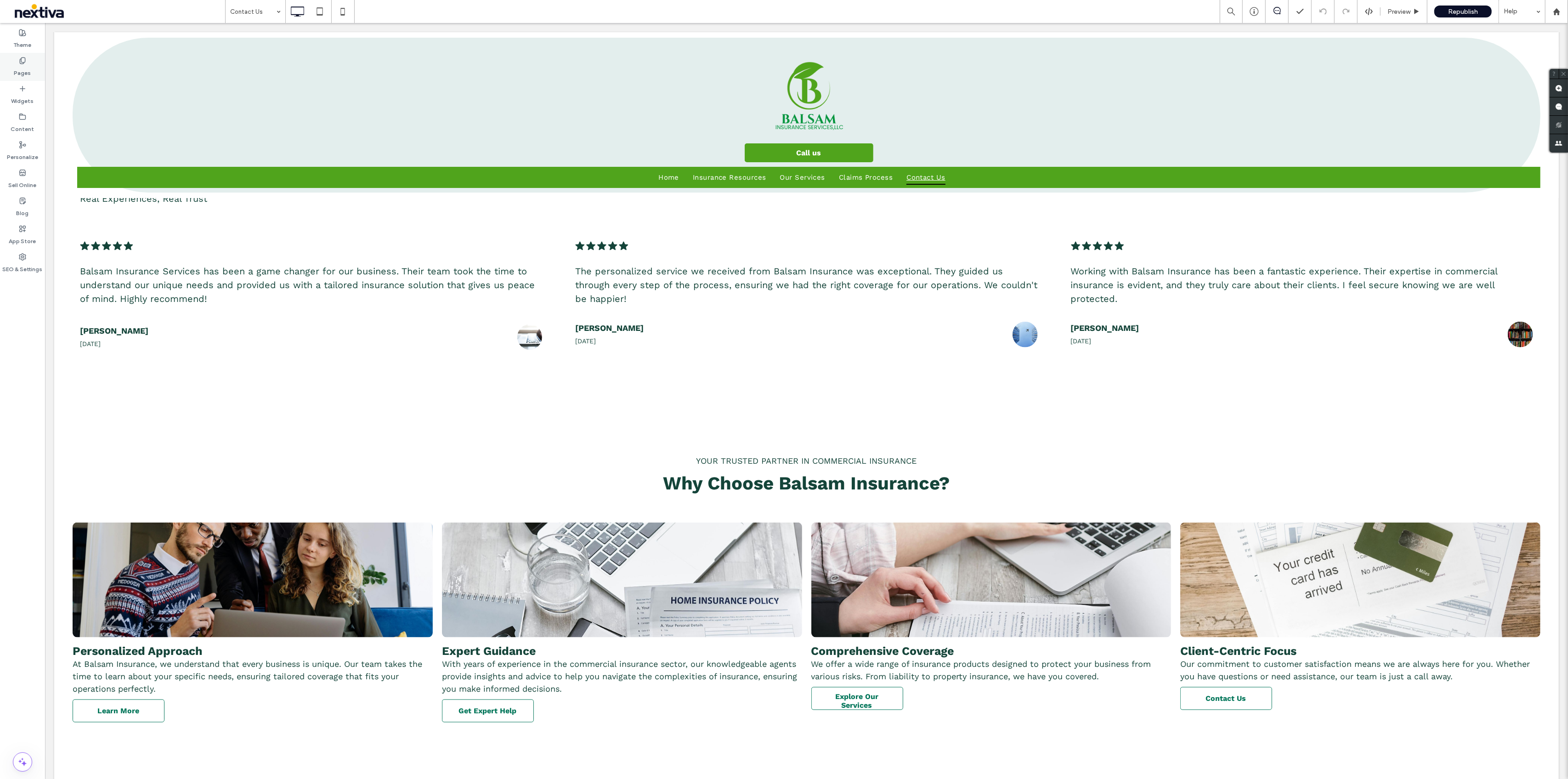
click at [30, 66] on div "Pages" at bounding box center [23, 67] width 45 height 28
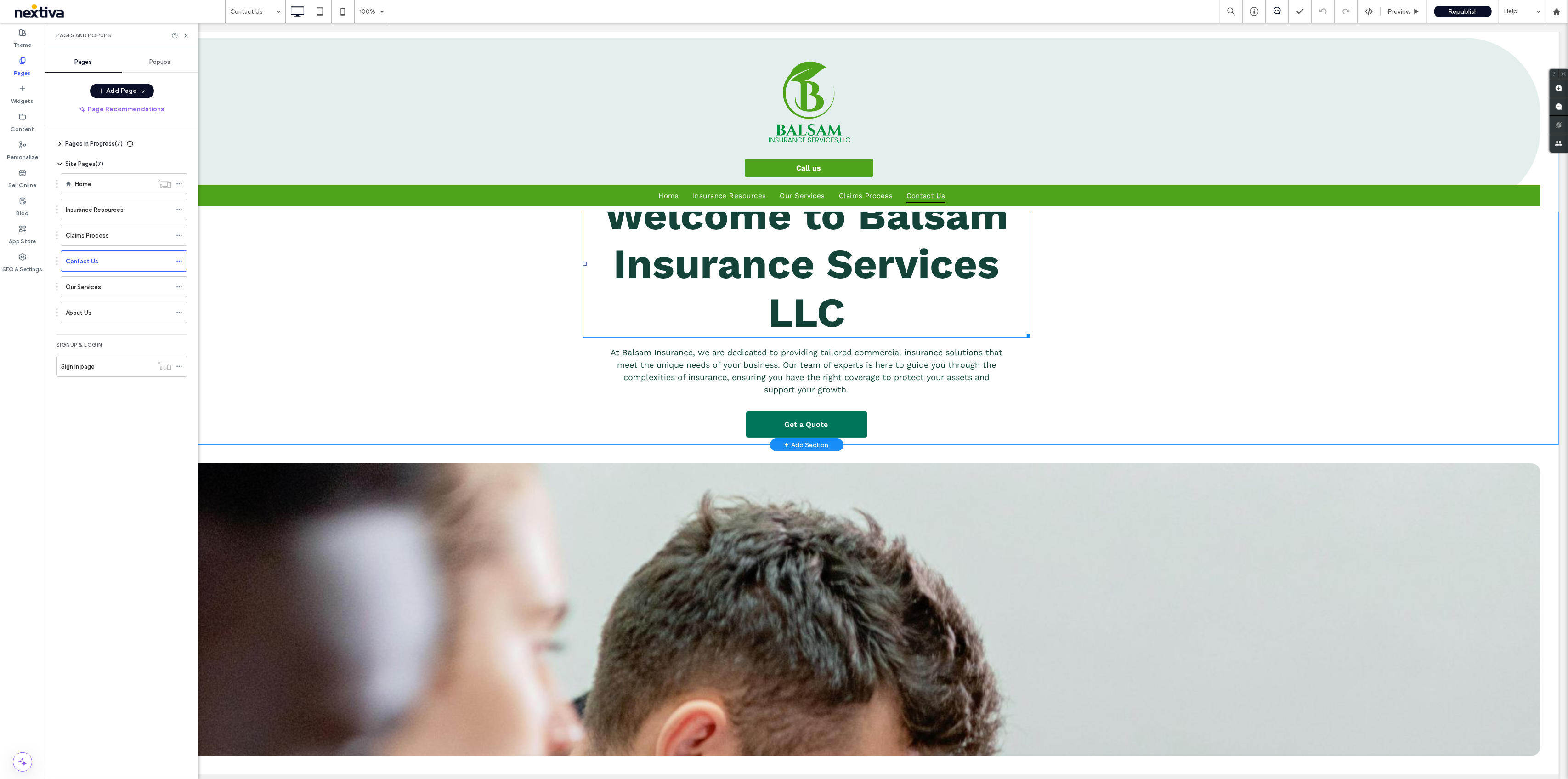
scroll to position [0, 0]
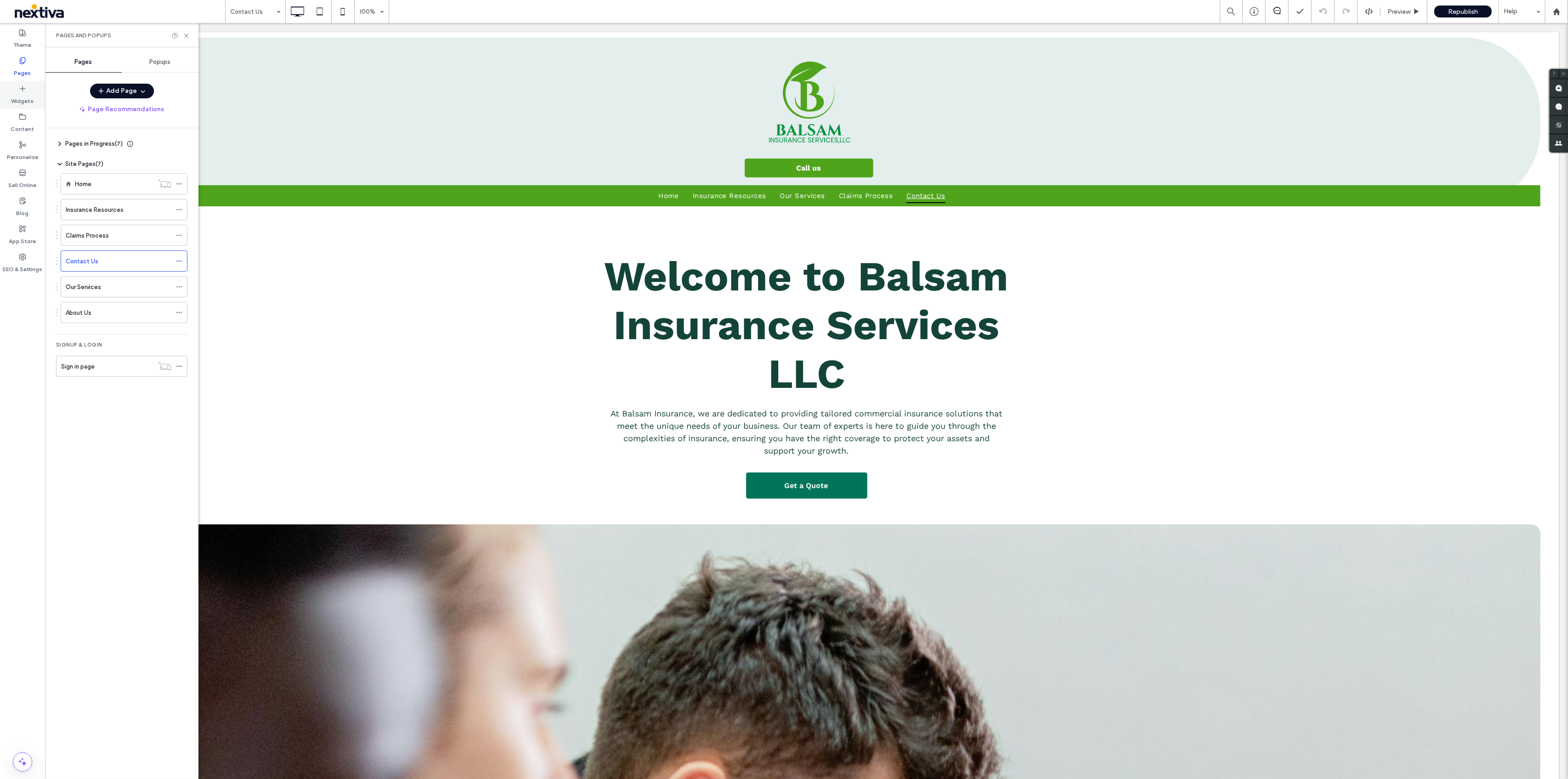
click at [40, 99] on div "Widgets" at bounding box center [23, 95] width 45 height 28
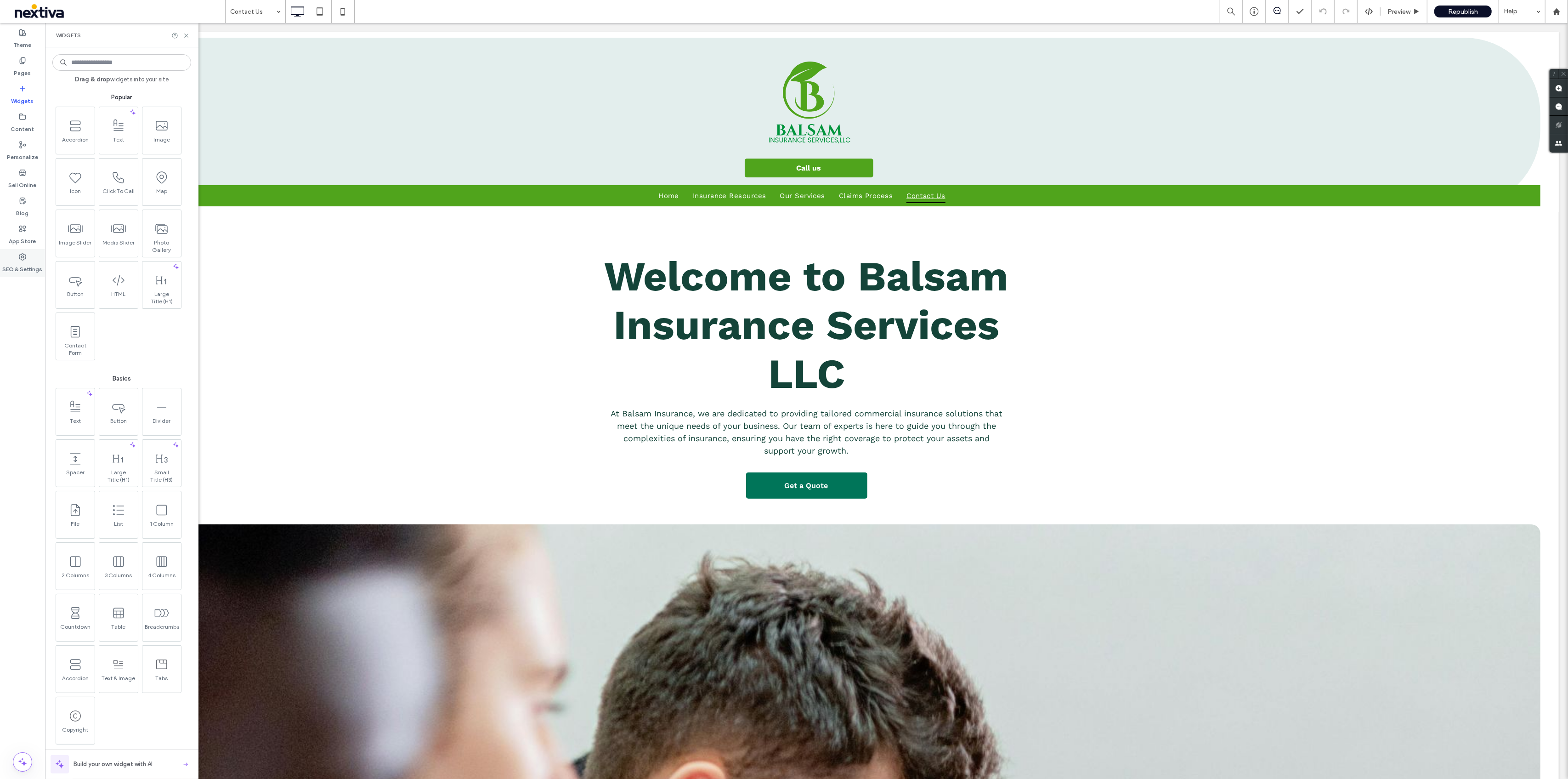
click at [37, 265] on label "SEO & Settings" at bounding box center [23, 267] width 40 height 13
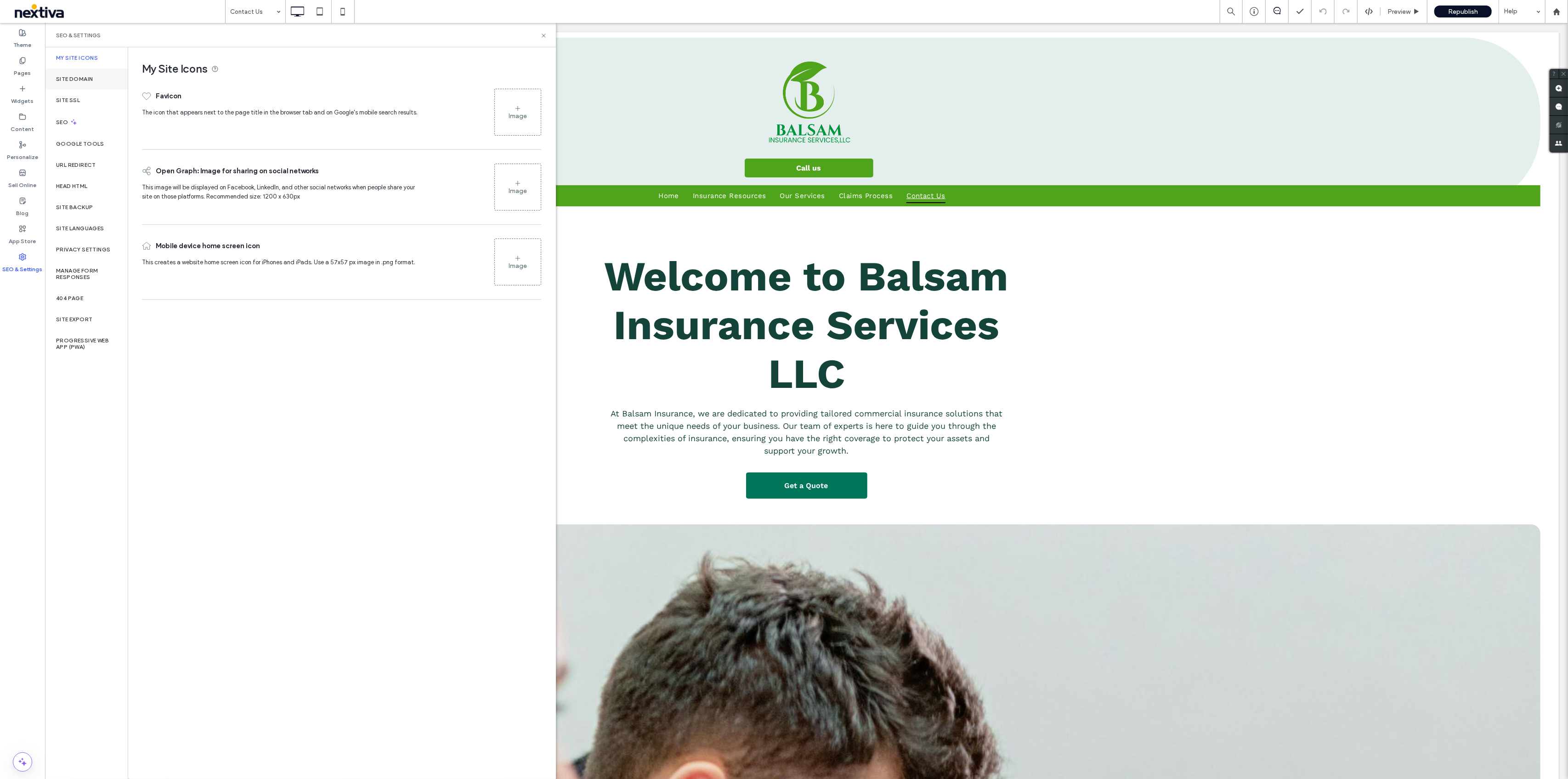
click at [75, 76] on label "Site Domain" at bounding box center [74, 78] width 37 height 6
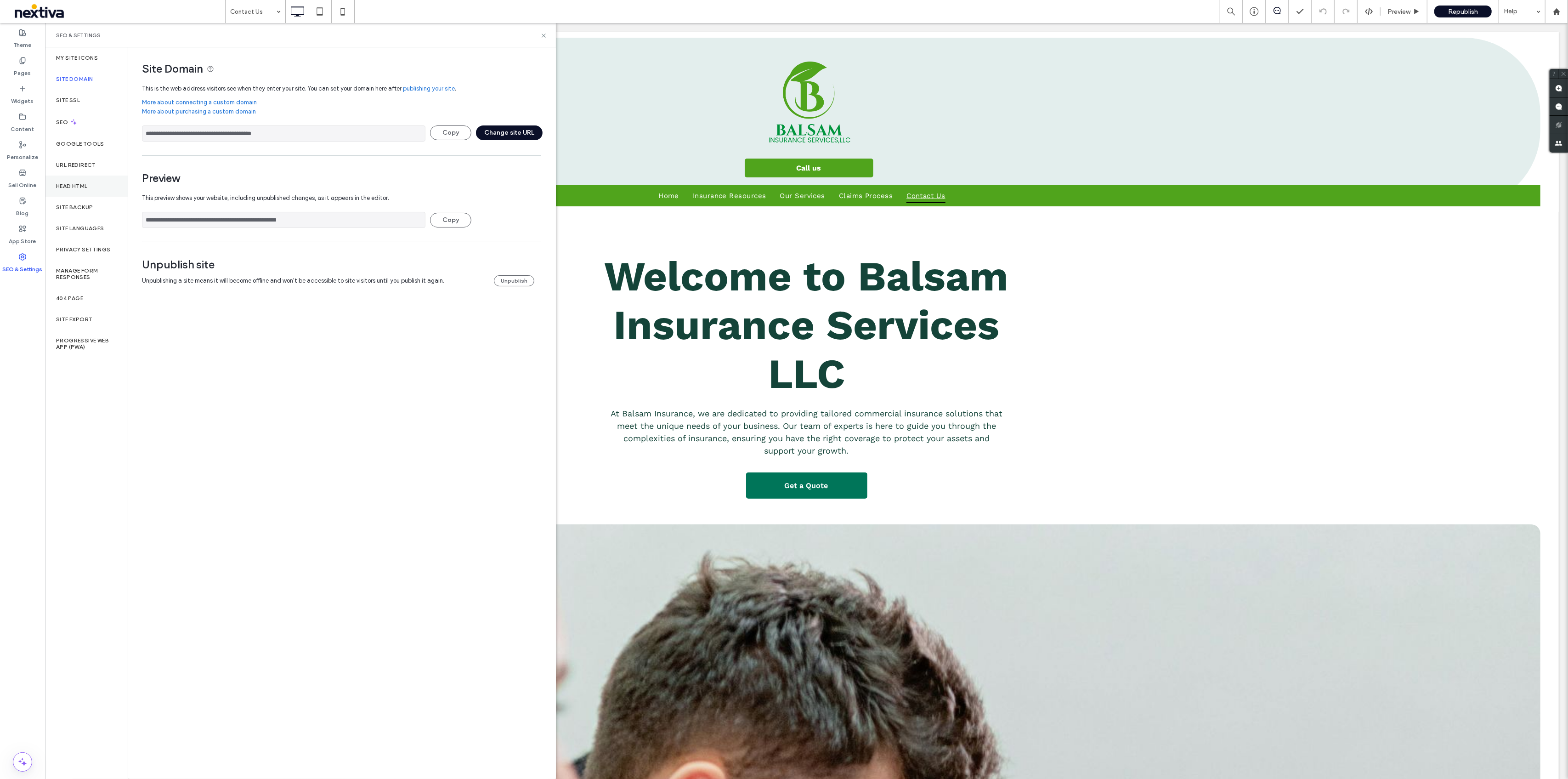
click at [114, 182] on div "Head HTML" at bounding box center [86, 186] width 83 height 21
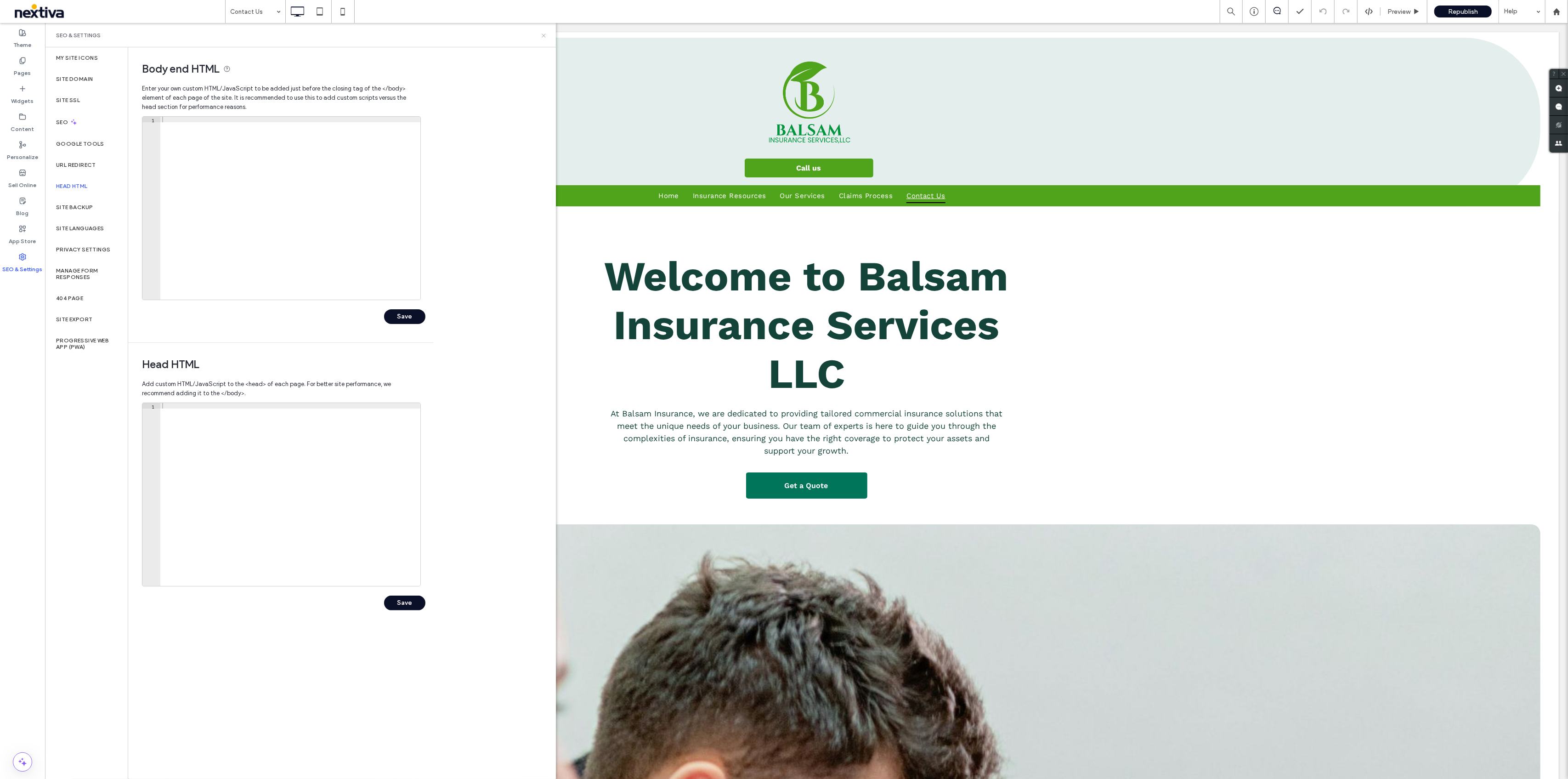
click at [543, 34] on icon at bounding box center [544, 36] width 7 height 7
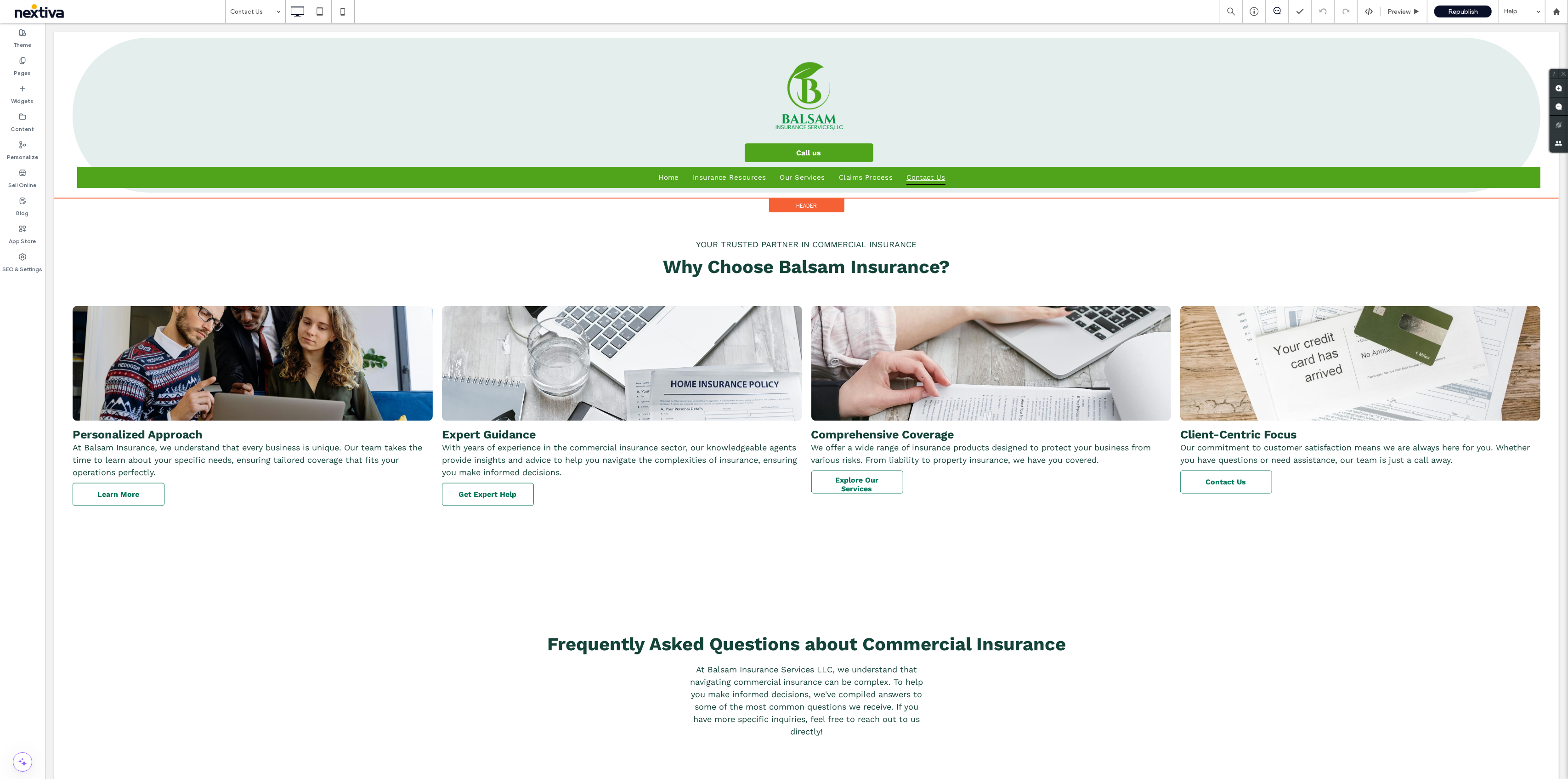
scroll to position [1197, 0]
